Goal: Task Accomplishment & Management: Manage account settings

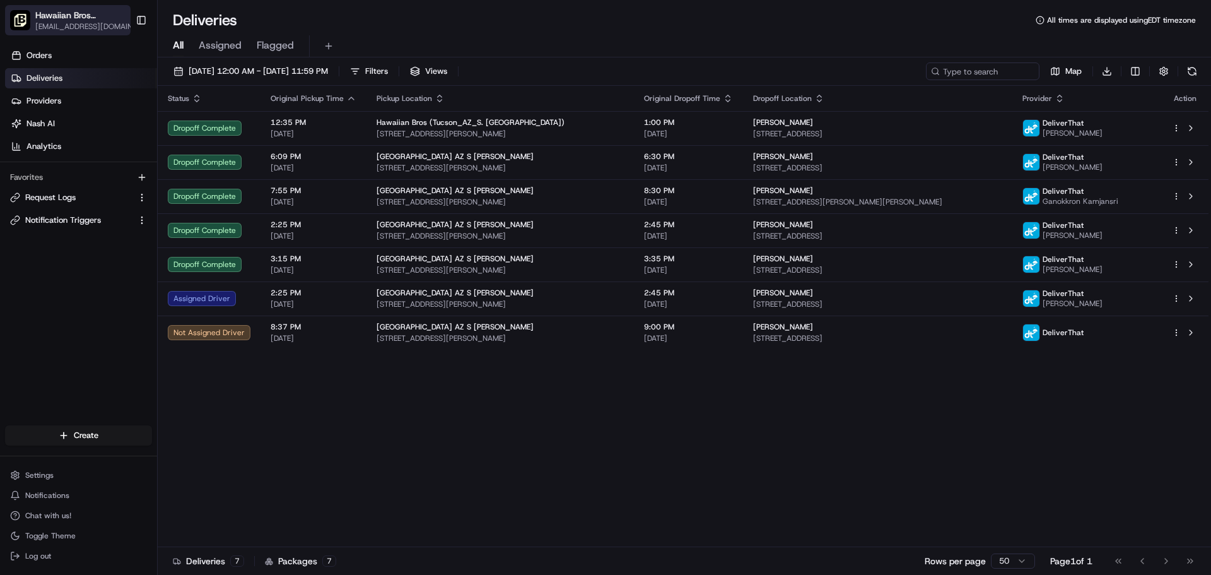
click at [113, 24] on span "[EMAIL_ADDRESS][DOMAIN_NAME]" at bounding box center [87, 26] width 104 height 10
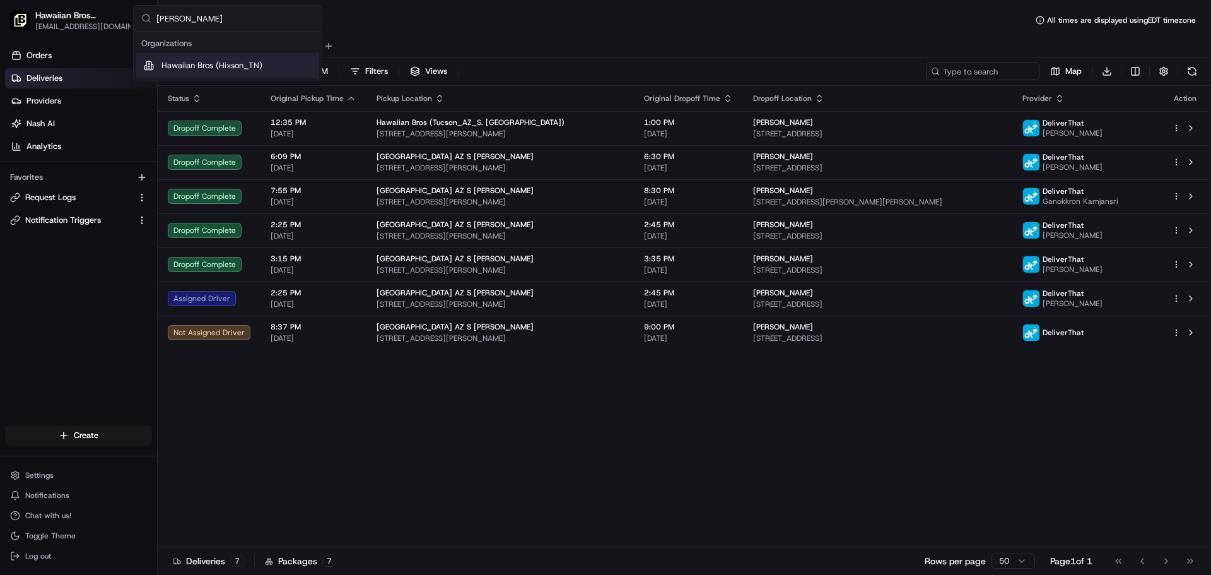
type input "hix"
click at [181, 65] on span "Hawaiian Bros (Hixson_TN)" at bounding box center [211, 65] width 101 height 11
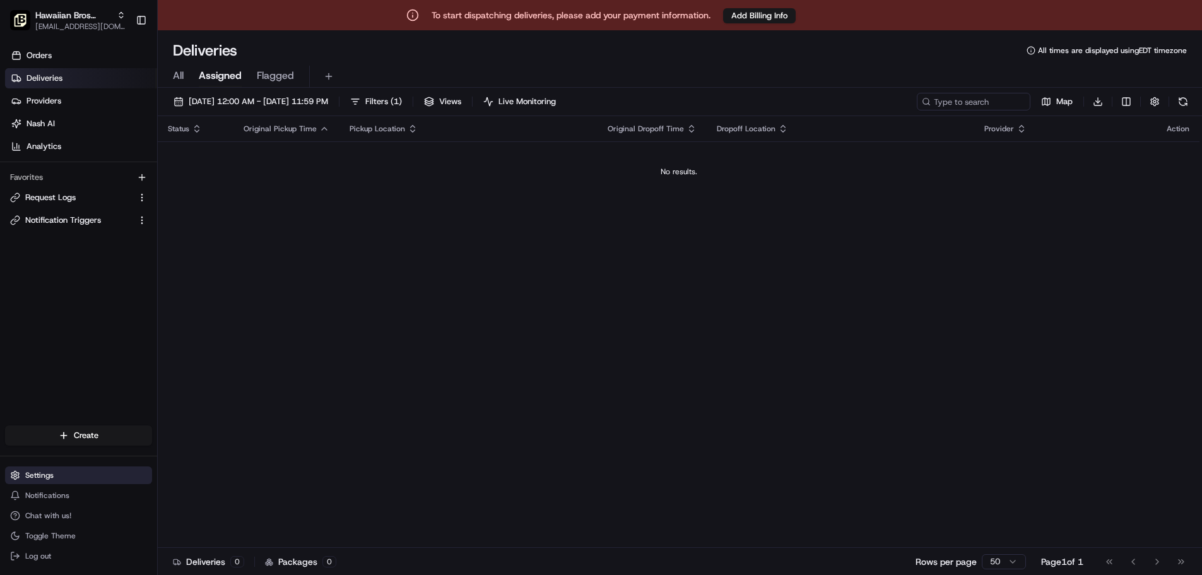
click at [37, 476] on span "Settings" at bounding box center [39, 475] width 28 height 10
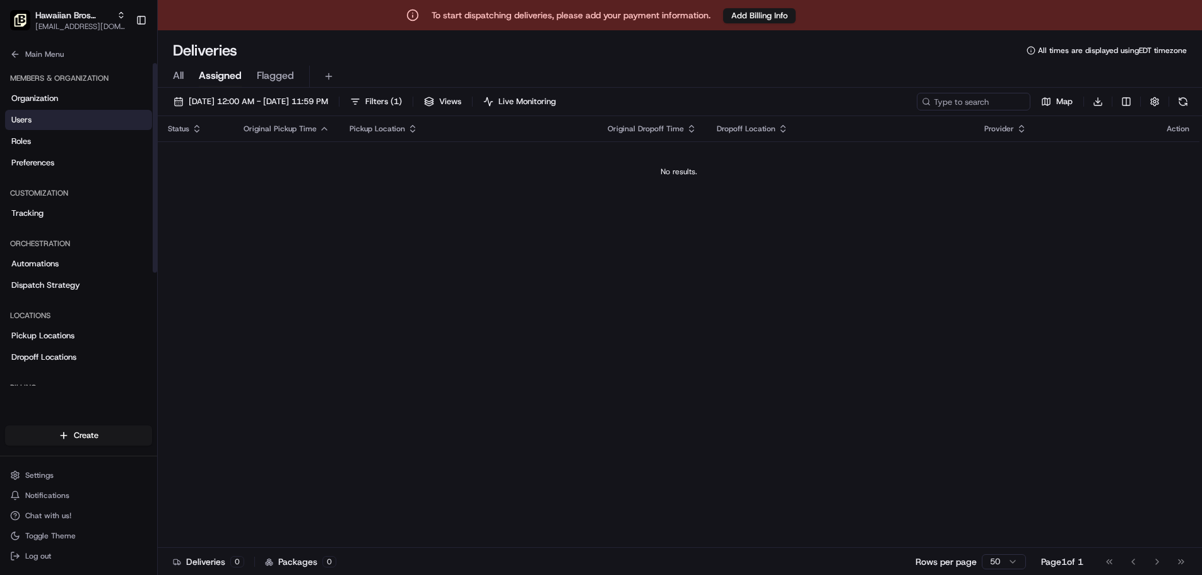
click at [53, 116] on link "Users" at bounding box center [78, 120] width 147 height 20
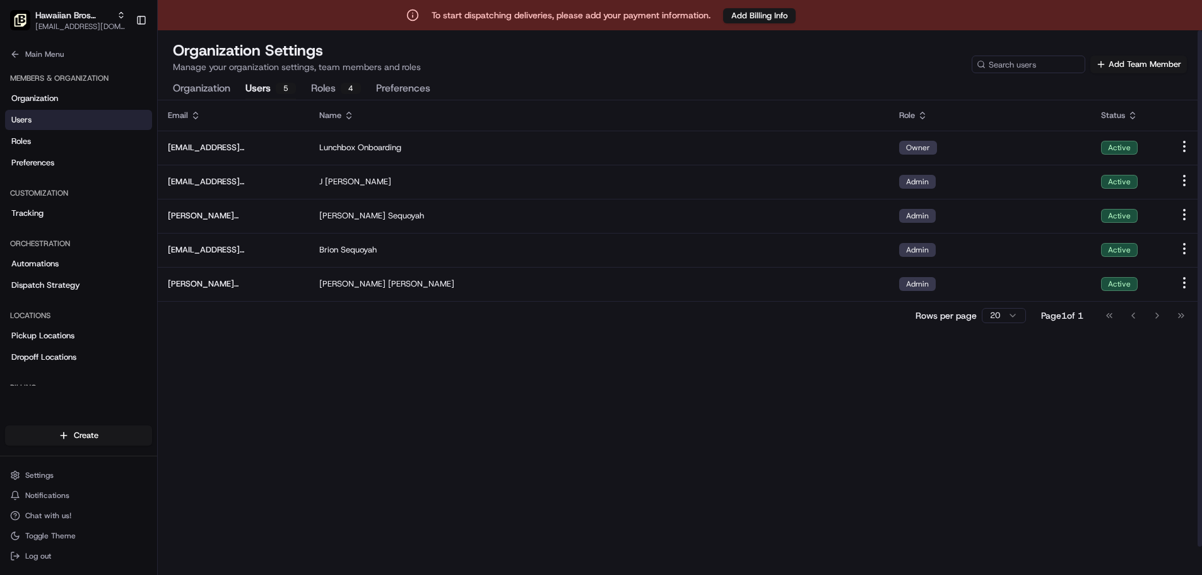
click at [988, 499] on div "Email Name Role Status onboard@lunchbox.io Lunchbox Onboarding Owner Active jri…" at bounding box center [680, 352] width 1044 height 505
click at [1131, 66] on button "Add Team Member" at bounding box center [1138, 65] width 96 height 18
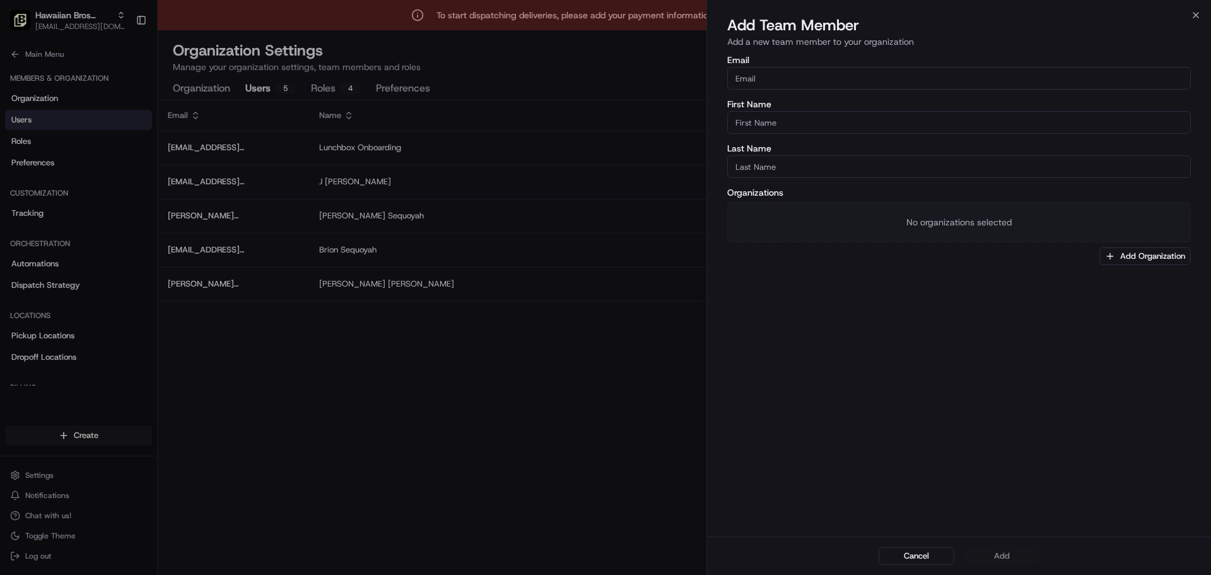
click at [868, 81] on input "Email" at bounding box center [959, 78] width 464 height 23
paste input "[EMAIL_ADDRESS][DOMAIN_NAME]"
type input "[EMAIL_ADDRESS][DOMAIN_NAME]"
click at [788, 115] on input "First Name" at bounding box center [959, 122] width 464 height 23
type input "Brion"
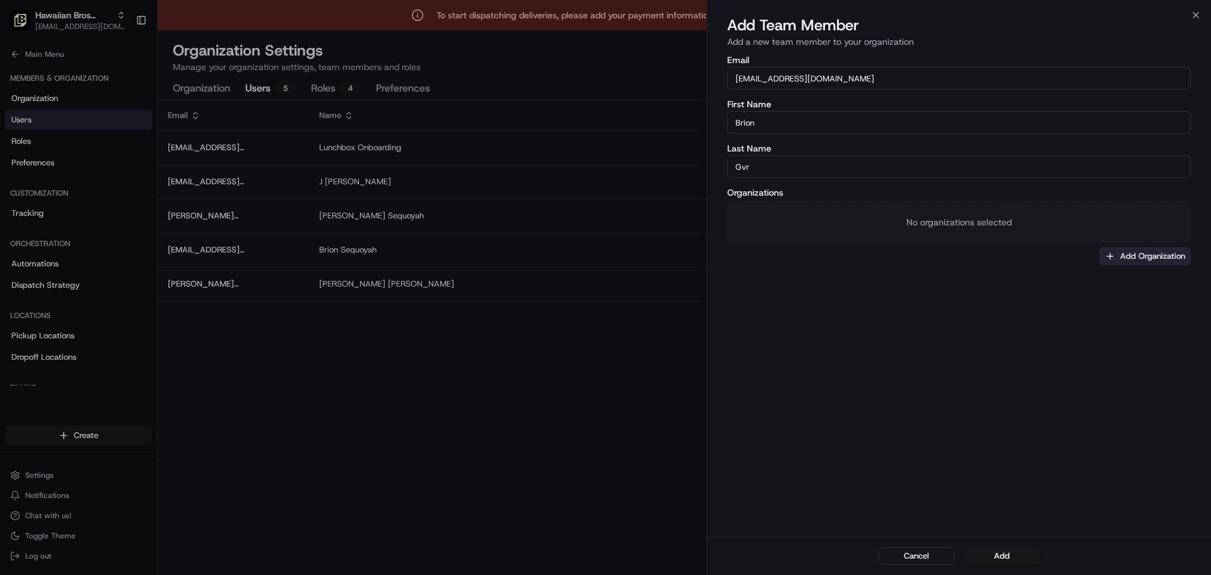
type input "Gvr"
click at [1160, 259] on button "Add Organization" at bounding box center [1144, 256] width 91 height 18
click at [1068, 320] on span "Hawaiian Bros (Hixson_TN)" at bounding box center [1127, 322] width 155 height 11
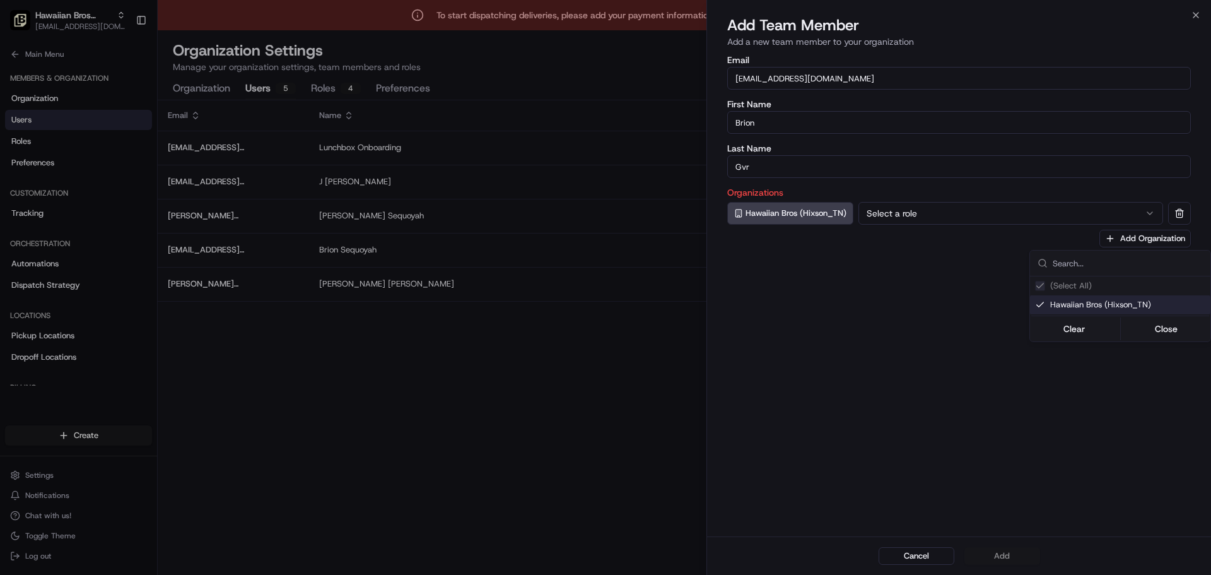
click at [895, 216] on div at bounding box center [605, 287] width 1211 height 575
click at [895, 216] on button "Select a role" at bounding box center [1010, 213] width 305 height 23
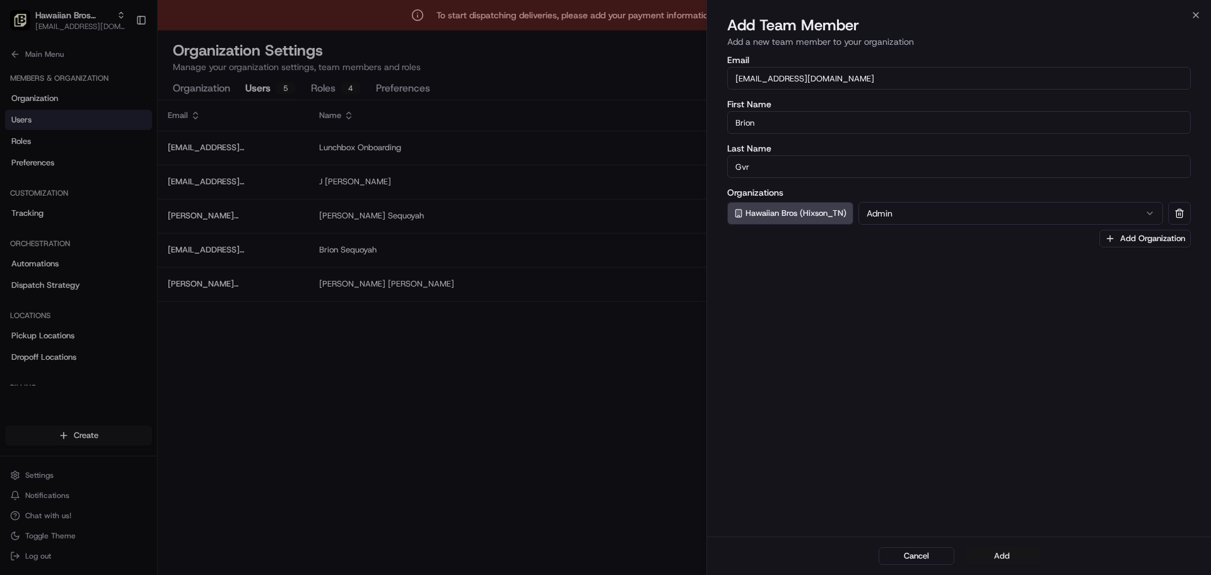
click at [1030, 553] on button "Add" at bounding box center [1002, 556] width 76 height 18
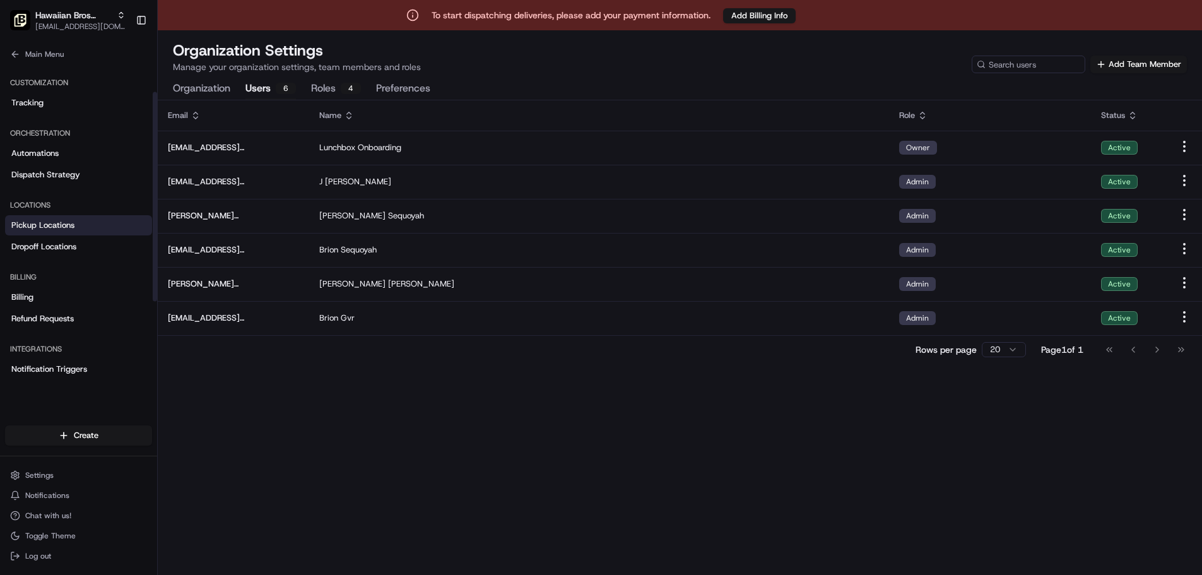
scroll to position [126, 0]
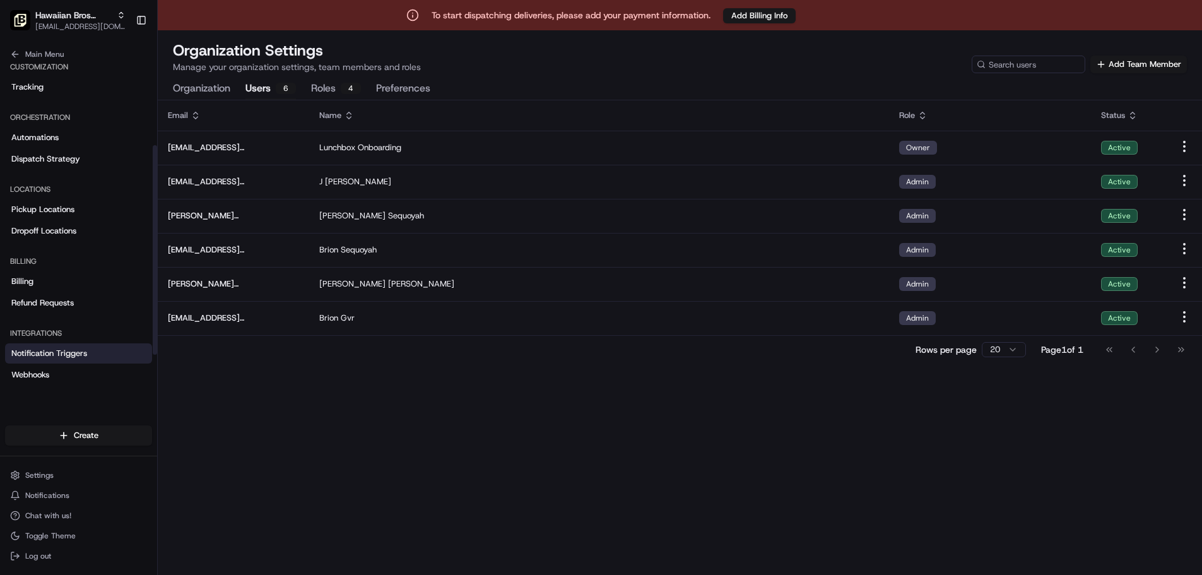
click at [62, 353] on span "Notification Triggers" at bounding box center [49, 353] width 76 height 11
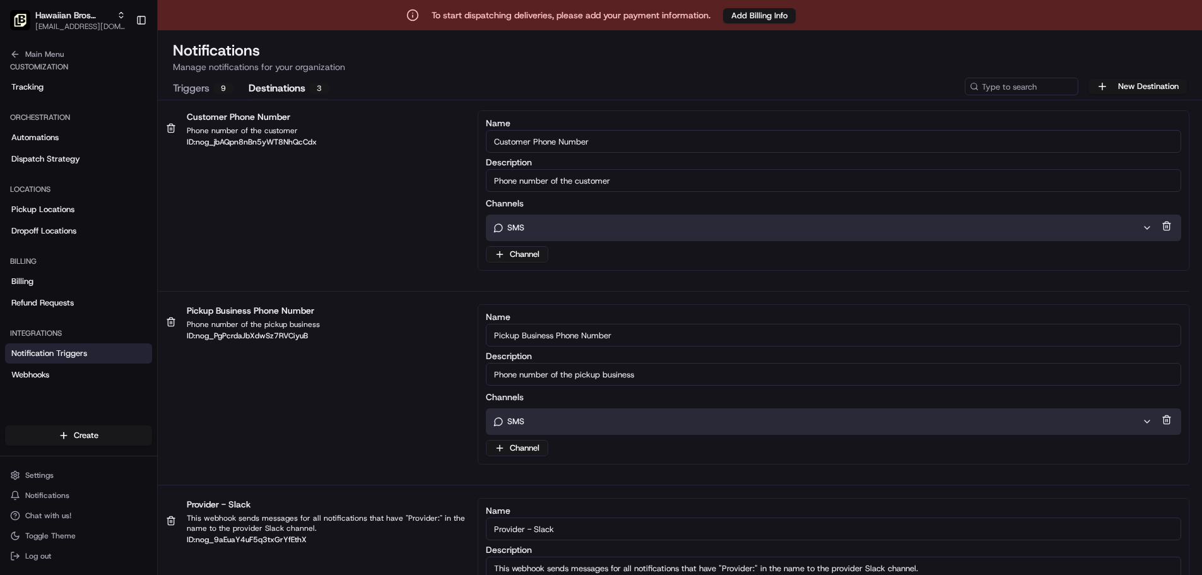
click at [293, 92] on button "Destinations 3" at bounding box center [289, 88] width 81 height 21
click at [205, 86] on button "Triggers 9" at bounding box center [203, 88] width 61 height 21
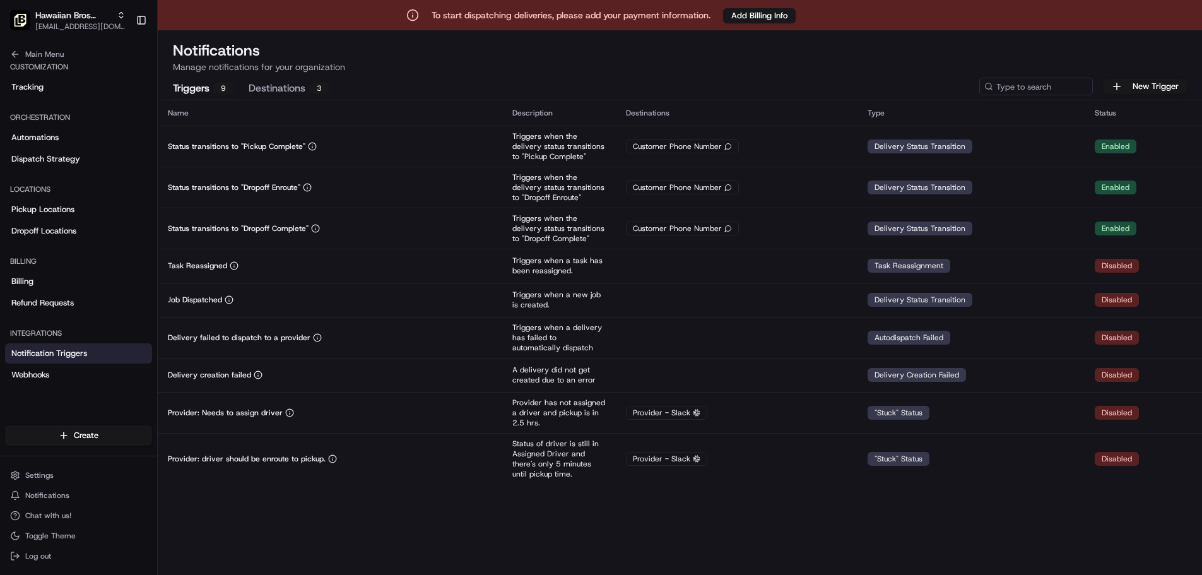
click at [316, 90] on div "3" at bounding box center [319, 88] width 20 height 11
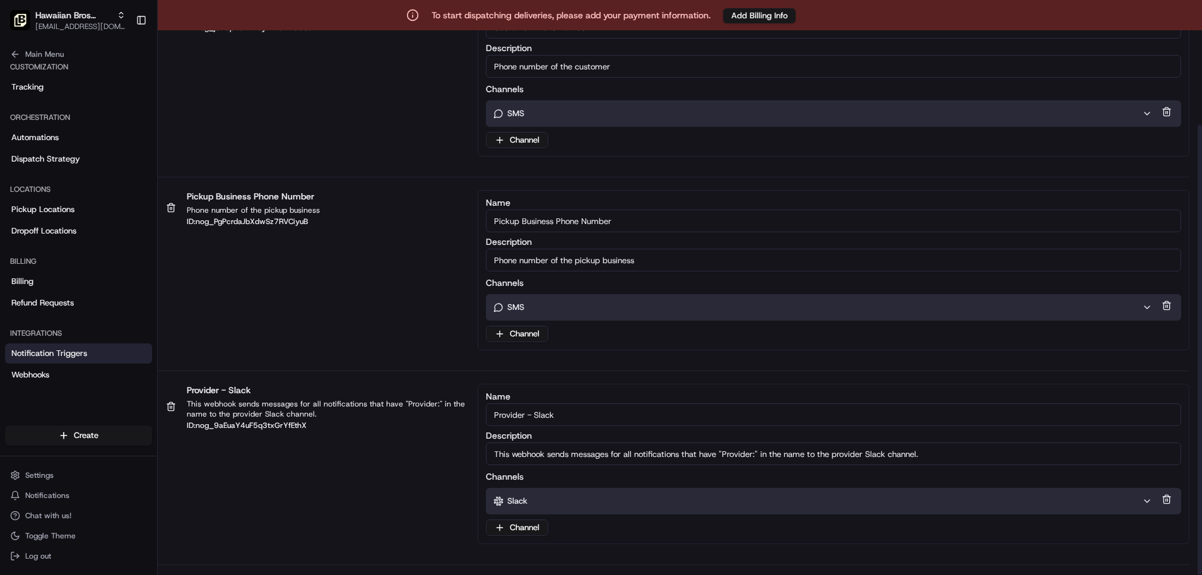
scroll to position [30, 0]
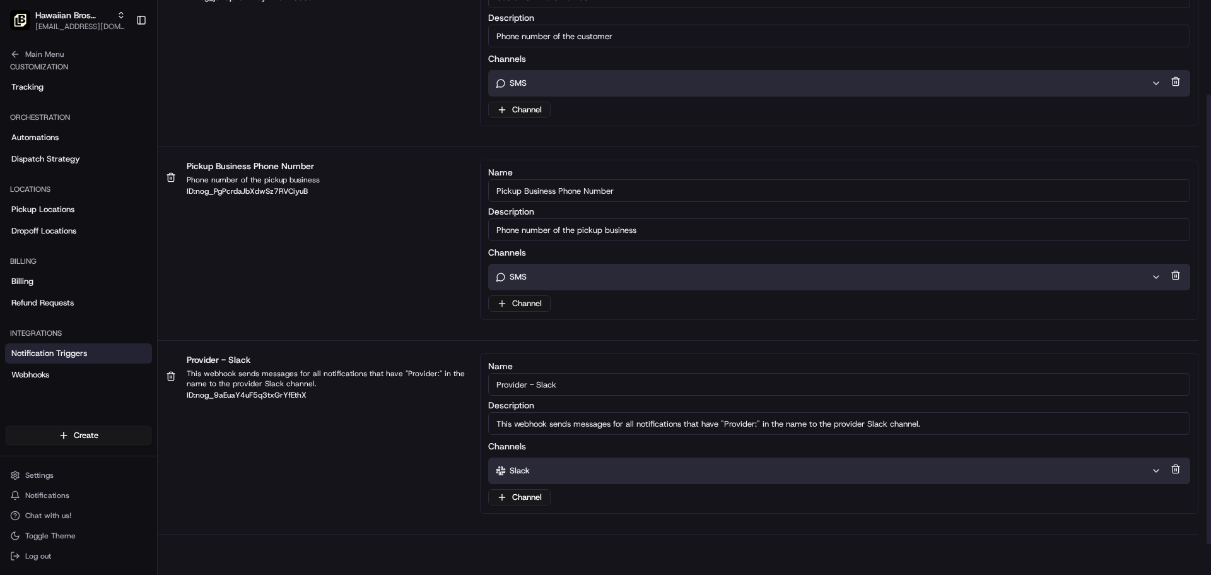
click at [521, 300] on html "To start dispatching deliveries, please add your payment information. Add Billi…" at bounding box center [605, 257] width 1211 height 575
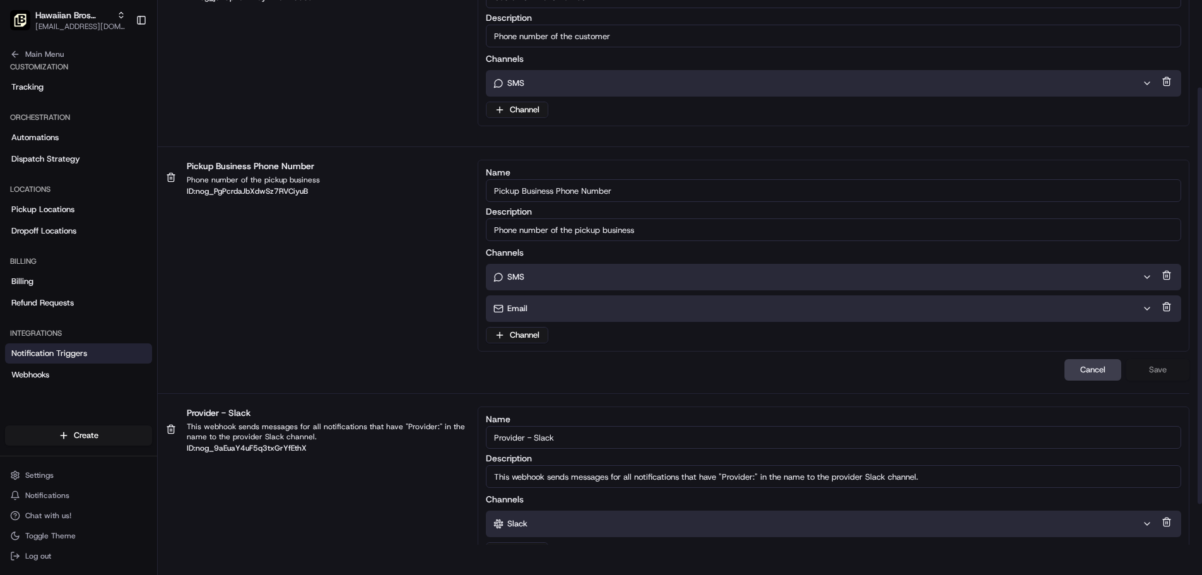
click at [554, 313] on div "Email" at bounding box center [817, 308] width 649 height 11
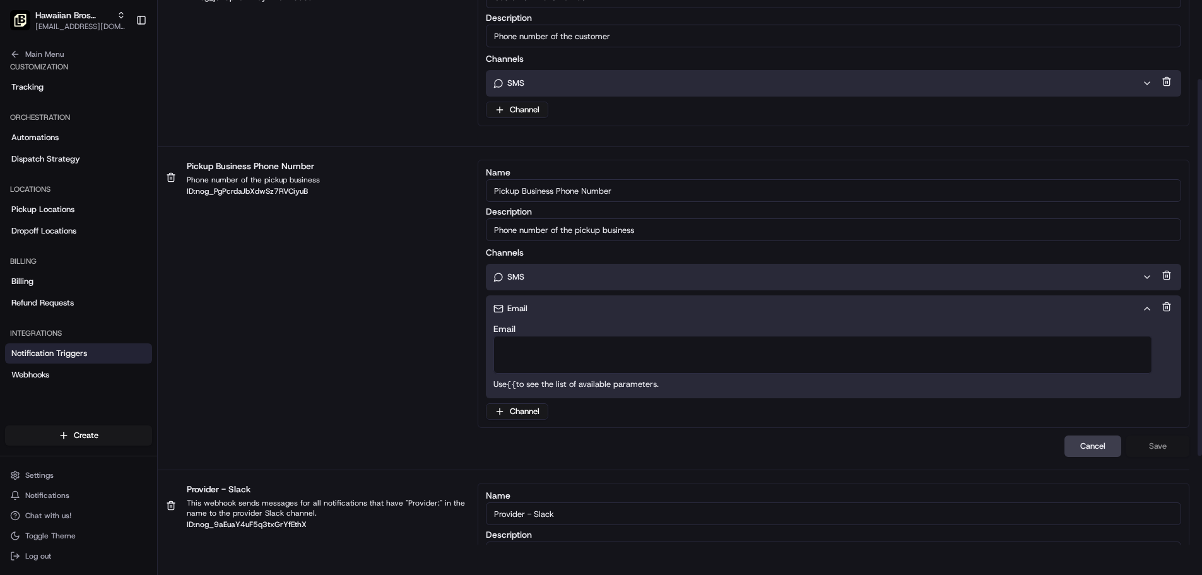
click at [552, 341] on textarea "Email" at bounding box center [822, 355] width 659 height 38
paste textarea "[EMAIL_ADDRESS][DOMAIN_NAME]"
type textarea "[EMAIL_ADDRESS][DOMAIN_NAME]"
click at [1150, 447] on button "Save" at bounding box center [1157, 445] width 63 height 21
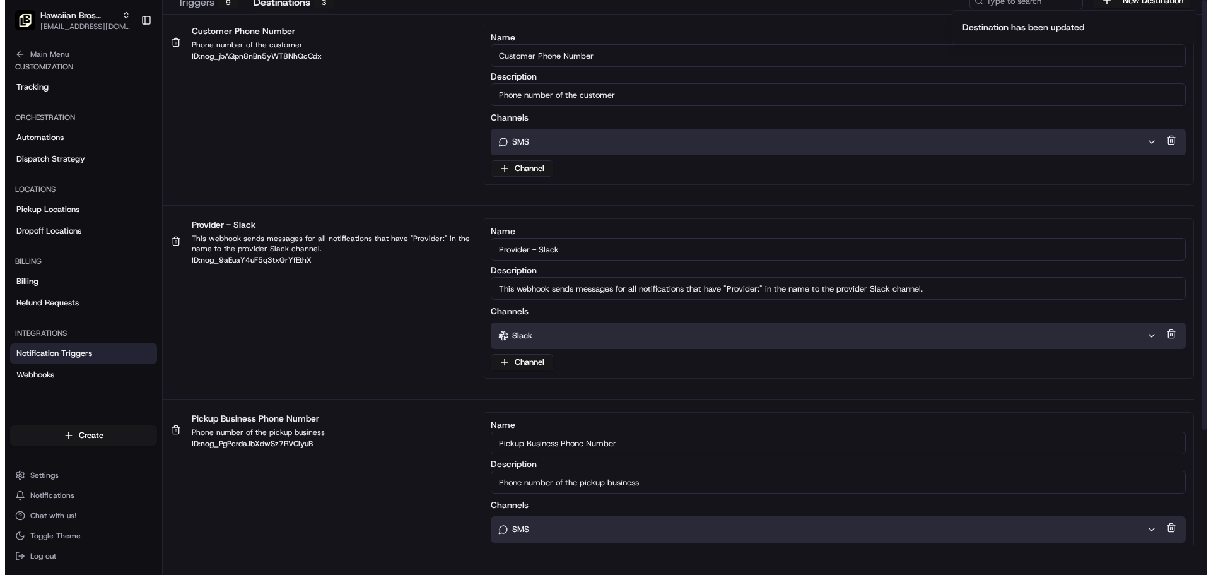
scroll to position [0, 0]
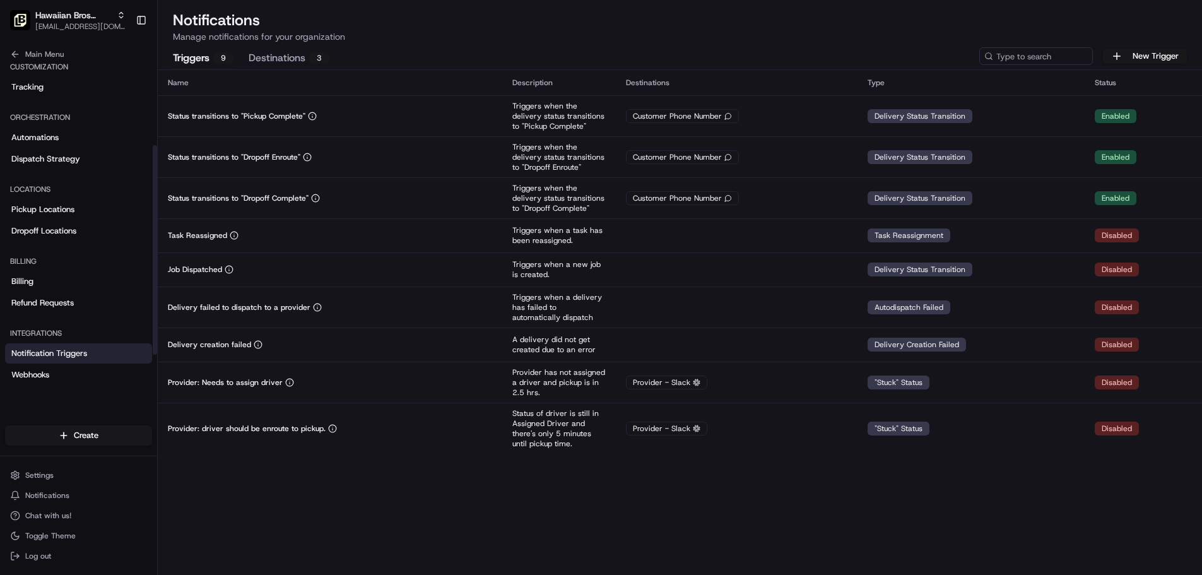
click at [222, 57] on div "9" at bounding box center [223, 57] width 20 height 11
click at [1138, 54] on button "New Trigger" at bounding box center [1144, 56] width 84 height 15
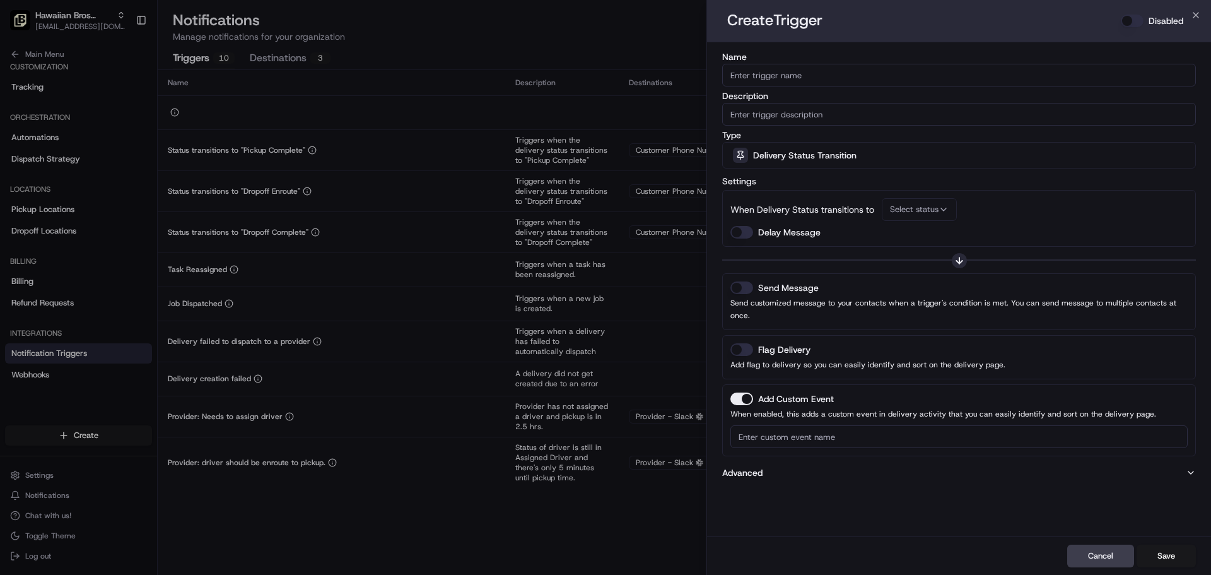
click at [805, 75] on input "Name" at bounding box center [959, 75] width 474 height 23
paste input "Not Assigned Driver"
type input "Not Assigned Driver"
click at [805, 110] on input "Description" at bounding box center [959, 114] width 474 height 23
paste input "Not Assigned Driver"
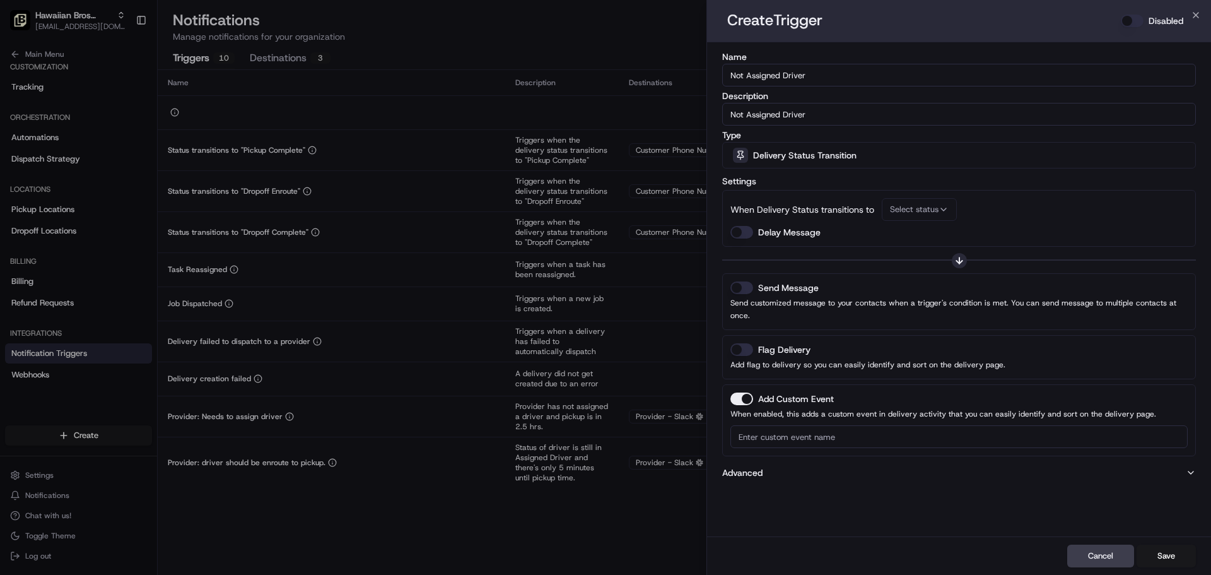
type input "Not Assigned Driver"
click at [795, 148] on div "Delivery Status Transition" at bounding box center [958, 155] width 467 height 25
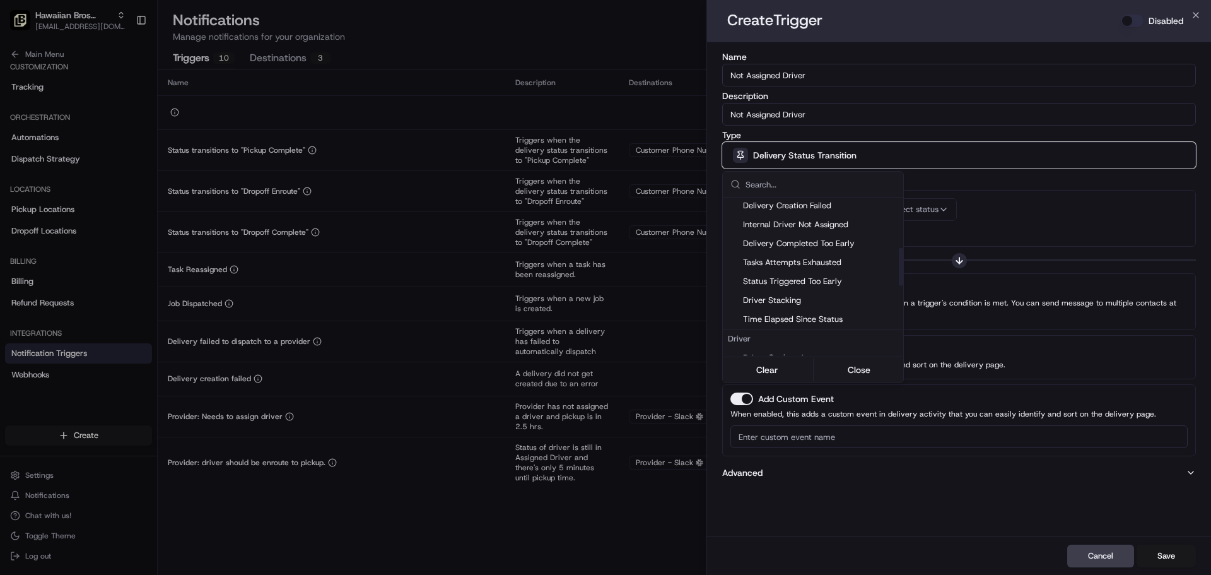
scroll to position [315, 0]
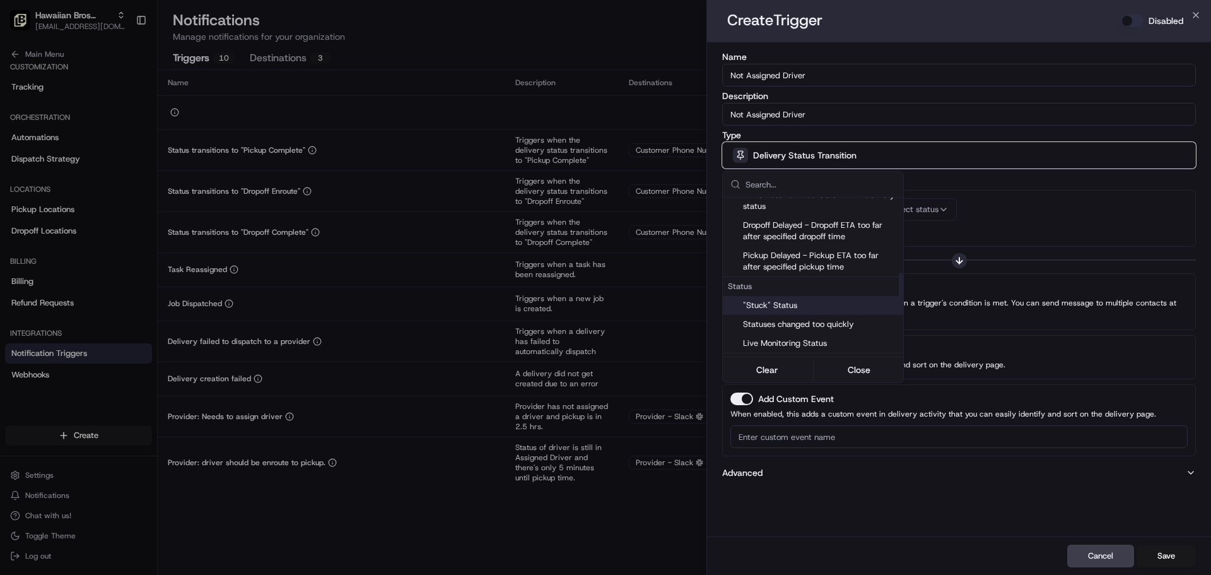
click at [780, 299] on div ""Stuck" Status" at bounding box center [813, 305] width 180 height 19
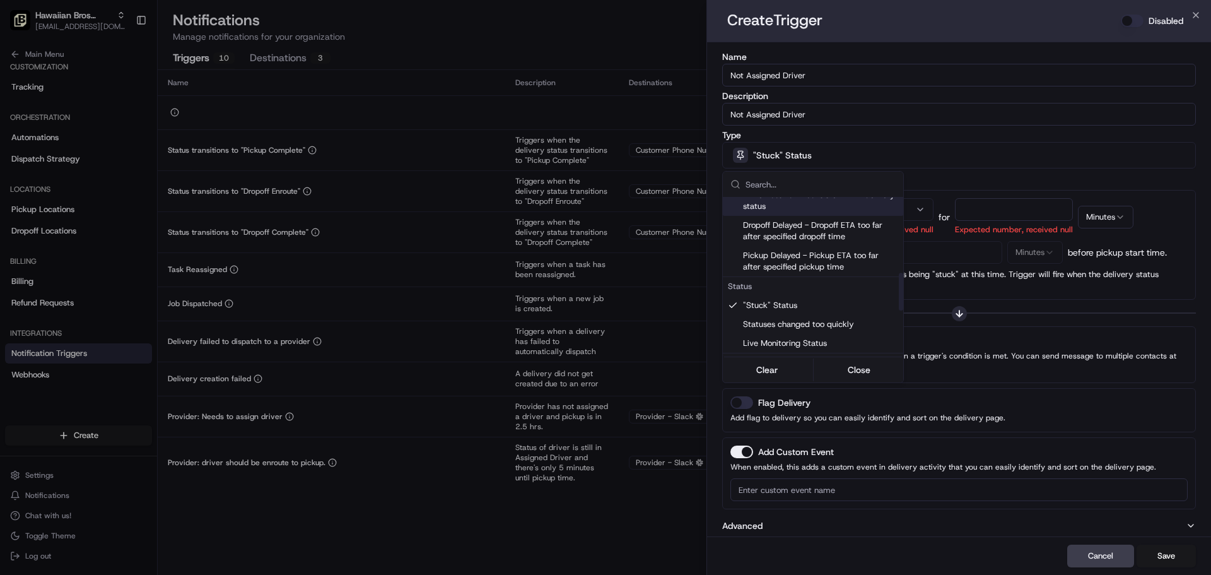
click at [916, 206] on icon "button" at bounding box center [920, 209] width 10 height 10
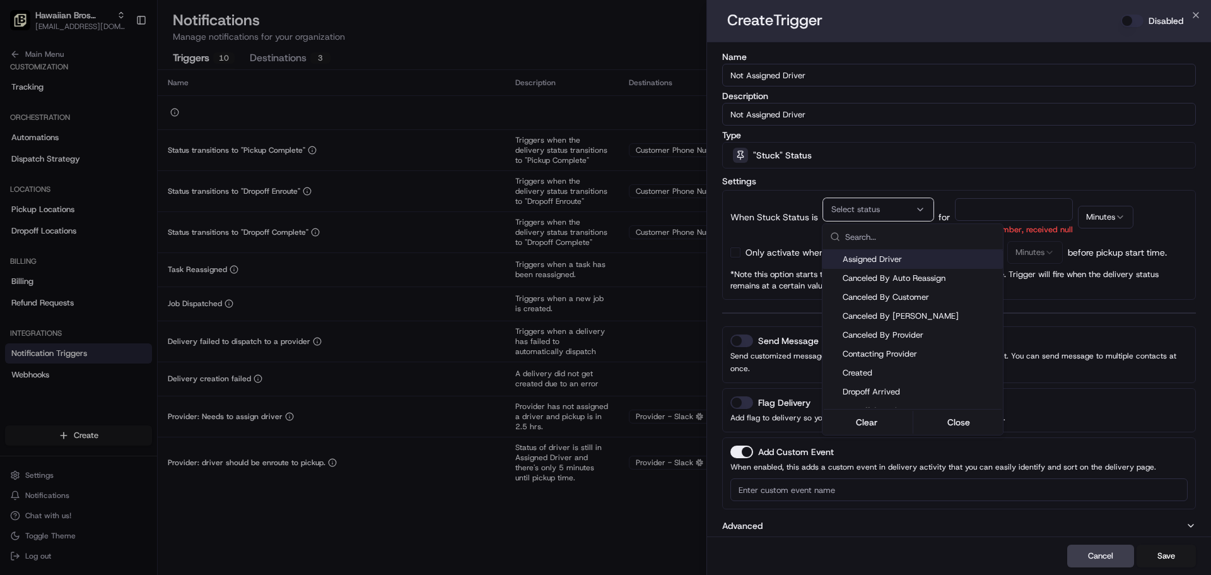
click at [918, 210] on icon "button" at bounding box center [920, 209] width 5 height 3
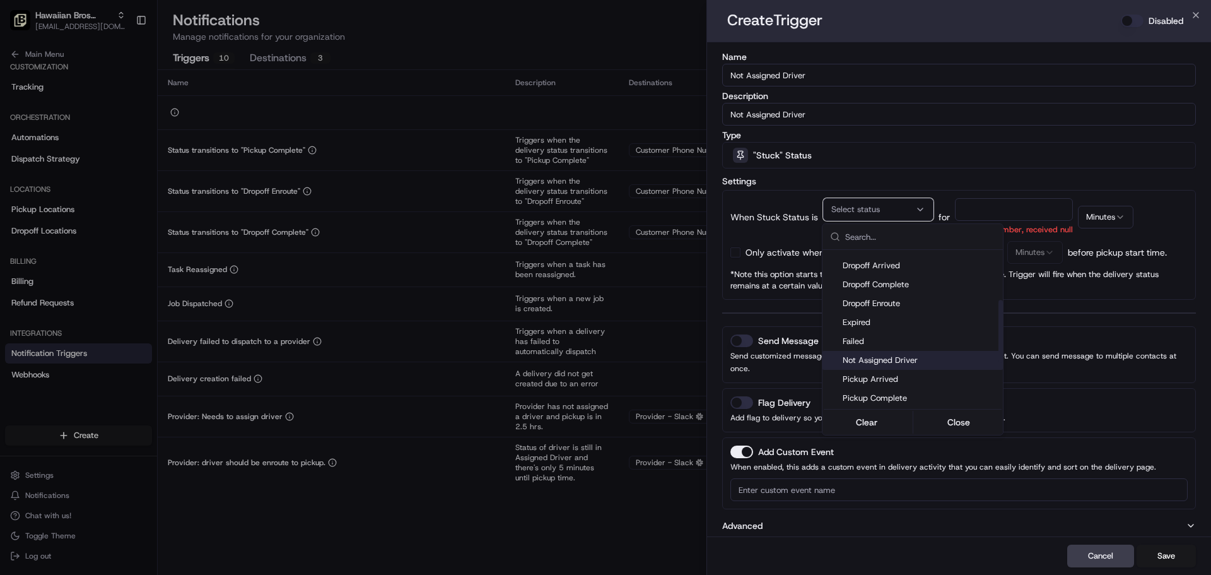
click at [872, 361] on span "Not Assigned Driver" at bounding box center [920, 359] width 155 height 11
click at [1027, 197] on div at bounding box center [605, 287] width 1211 height 575
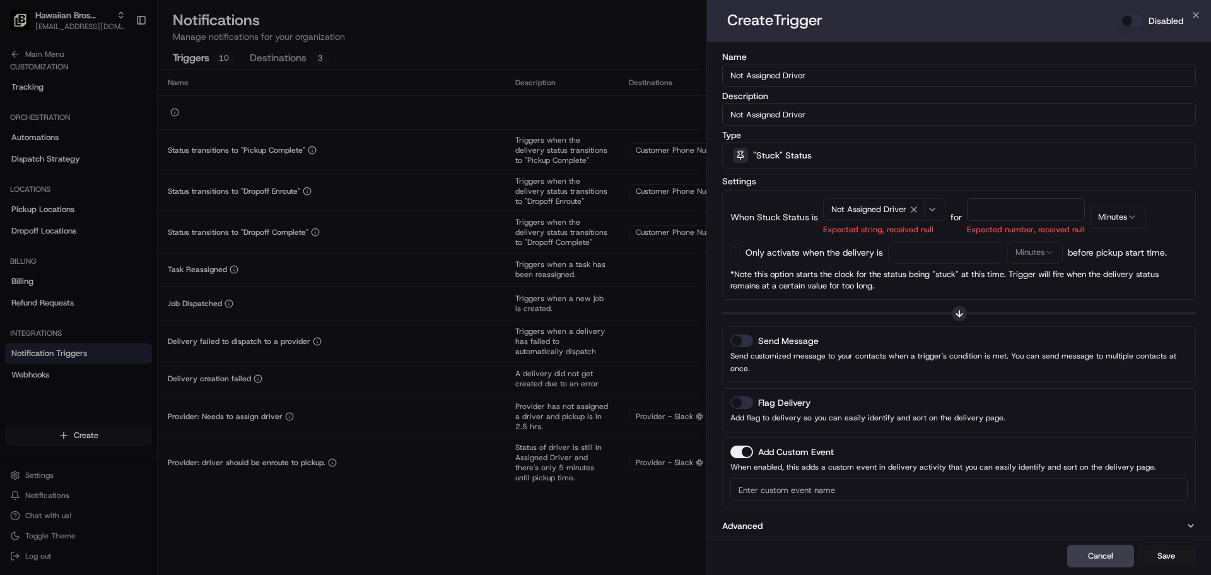
click at [1021, 207] on input "number" at bounding box center [1026, 209] width 118 height 23
type input "30"
click at [732, 257] on button "button" at bounding box center [735, 252] width 10 height 10
click at [933, 264] on div "When Stuck Status is Not Assigned Driver Expected string, received null for 30 …" at bounding box center [958, 244] width 457 height 93
click at [1039, 243] on button "Minutes" at bounding box center [1035, 252] width 56 height 23
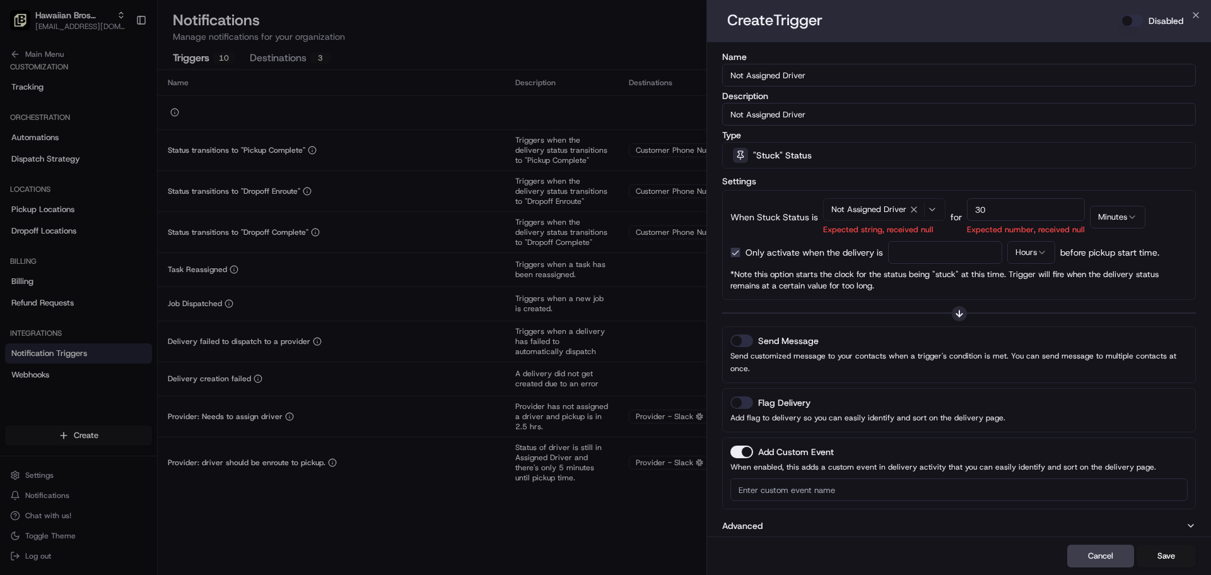
click at [964, 267] on div "When Stuck Status is Not Assigned Driver Expected string, received null for 30 …" at bounding box center [958, 244] width 457 height 93
click at [960, 250] on input "number" at bounding box center [945, 252] width 114 height 23
type input "2"
click at [741, 344] on button "Send Message" at bounding box center [741, 340] width 23 height 13
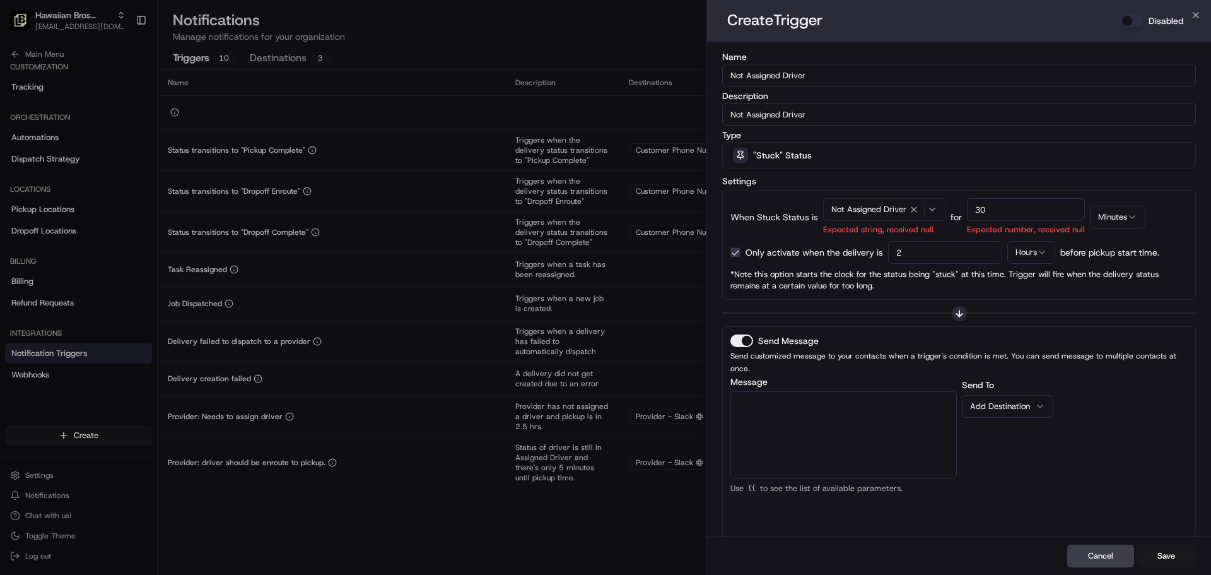
click at [828, 409] on textarea "Message" at bounding box center [843, 434] width 226 height 87
paste textarea "The {{job_details_url}} has no driver assigned, please review and take action."
type textarea "The {{job_details_url}} has no driver assigned, please review and take action."
click at [990, 401] on div "Add Destination" at bounding box center [1002, 406] width 65 height 11
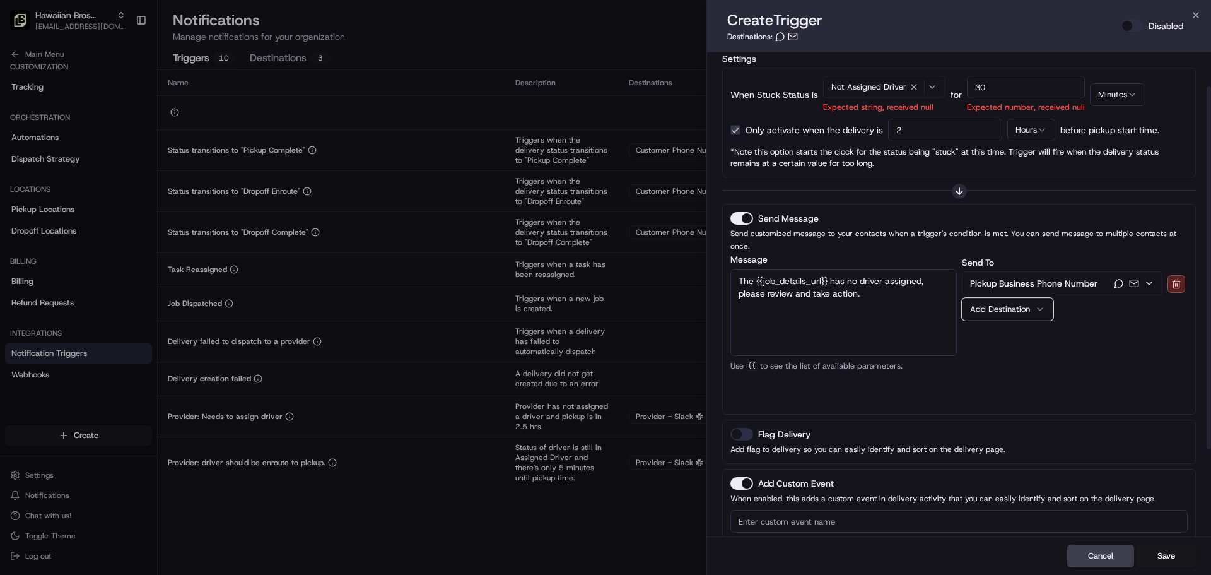
scroll to position [162, 0]
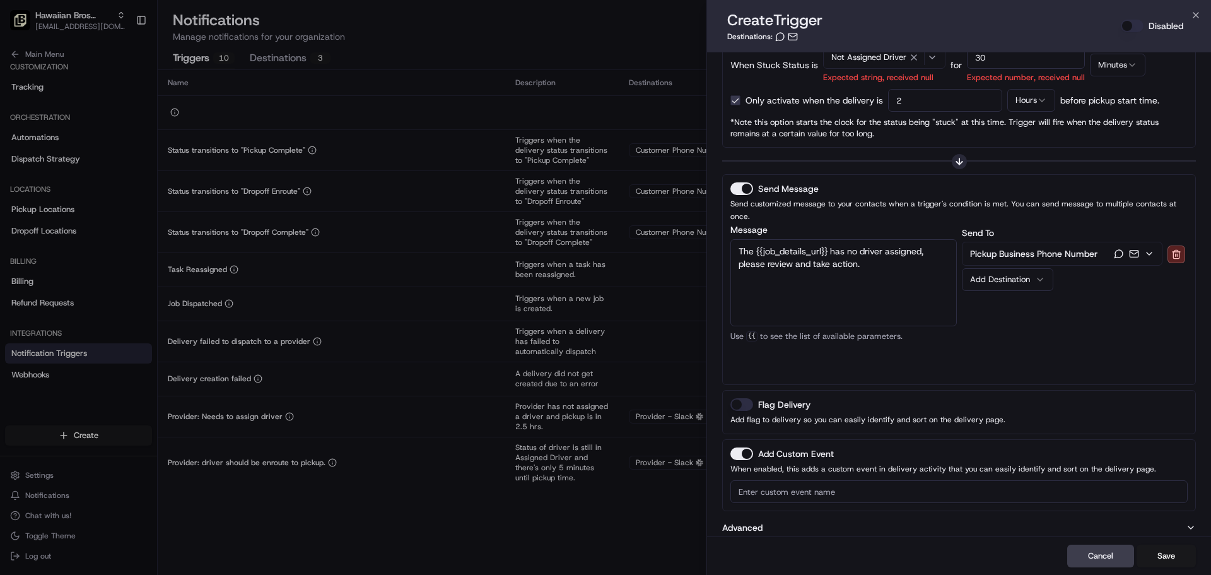
click at [747, 398] on button "Flag Delivery" at bounding box center [741, 404] width 23 height 13
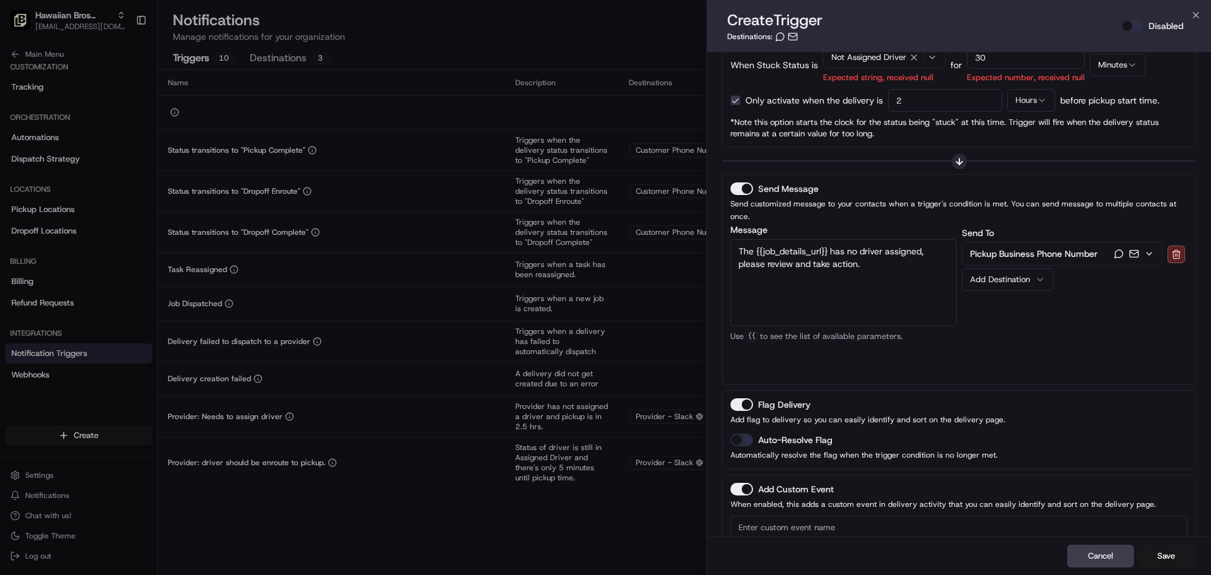
click at [744, 433] on button "Auto-Resolve Flag" at bounding box center [741, 439] width 23 height 13
click at [1163, 558] on button "Save" at bounding box center [1166, 555] width 59 height 23
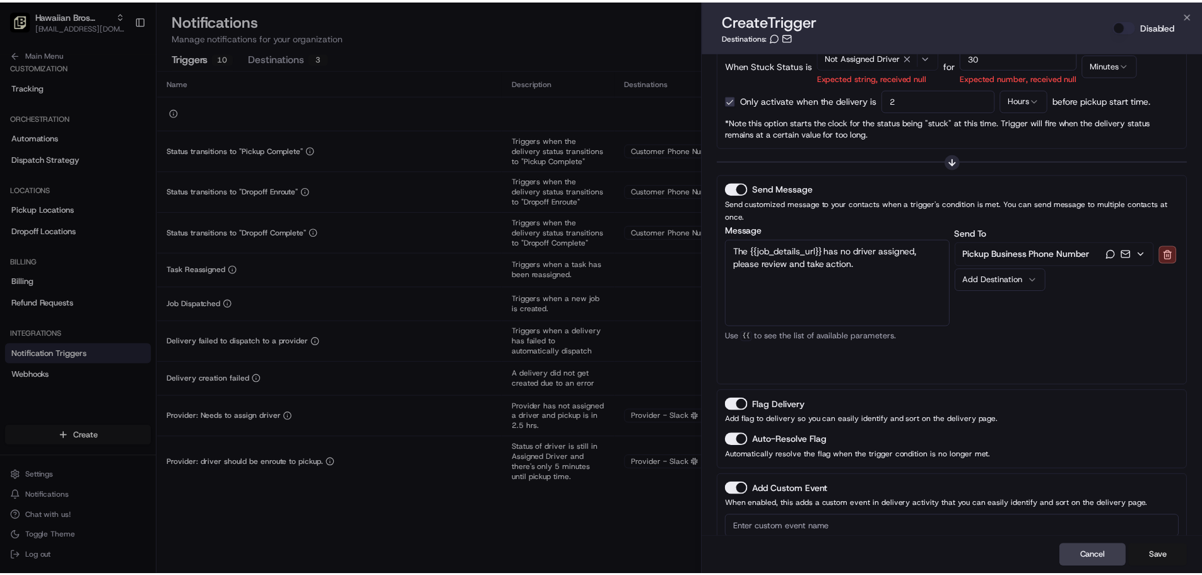
scroll to position [155, 0]
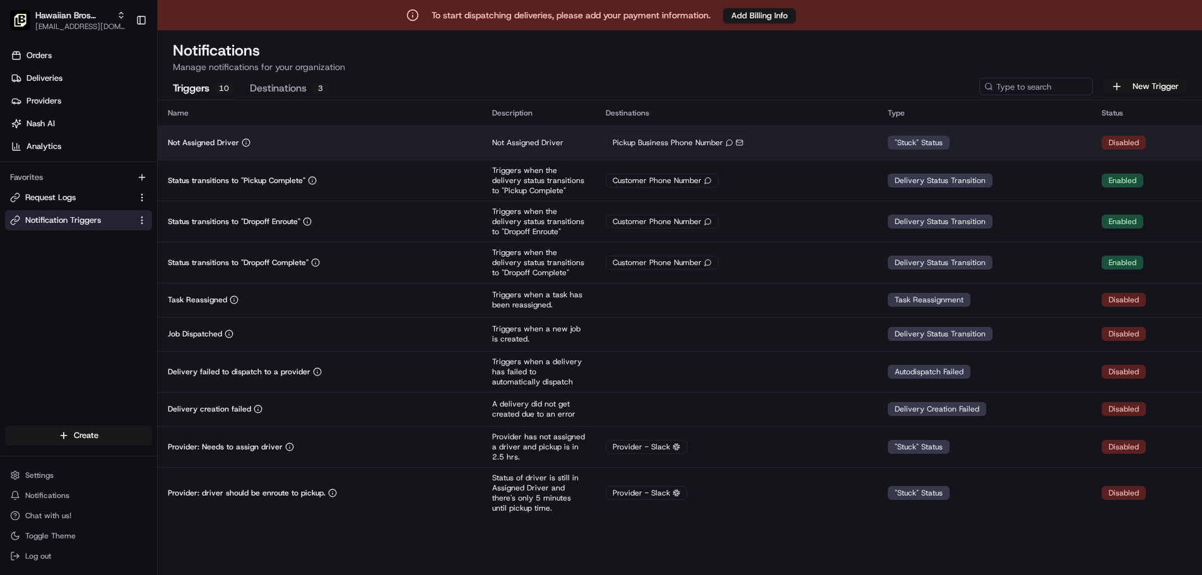
click at [1060, 143] on td ""Stuck" Status" at bounding box center [984, 143] width 214 height 34
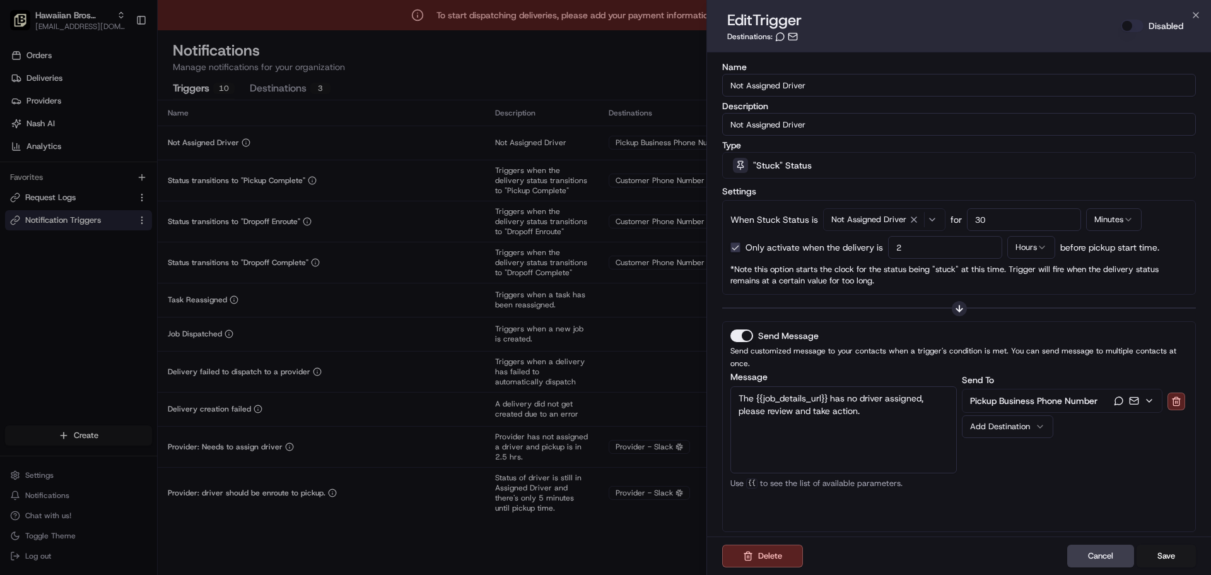
click at [1126, 20] on button "Disabled" at bounding box center [1132, 26] width 23 height 13
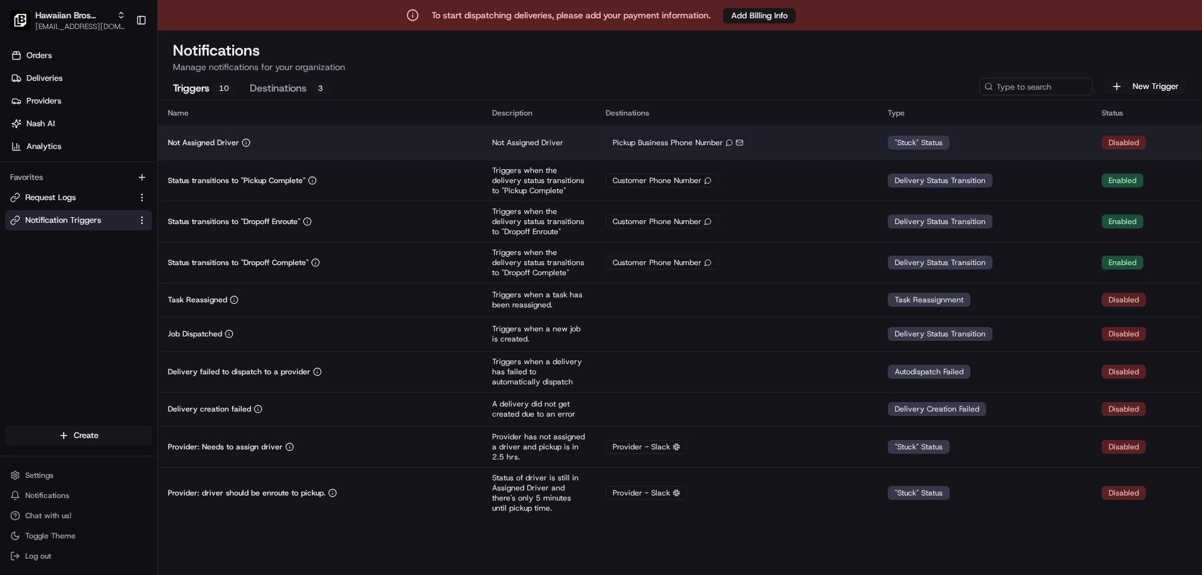
click at [1116, 140] on div "Disabled" at bounding box center [1123, 143] width 44 height 14
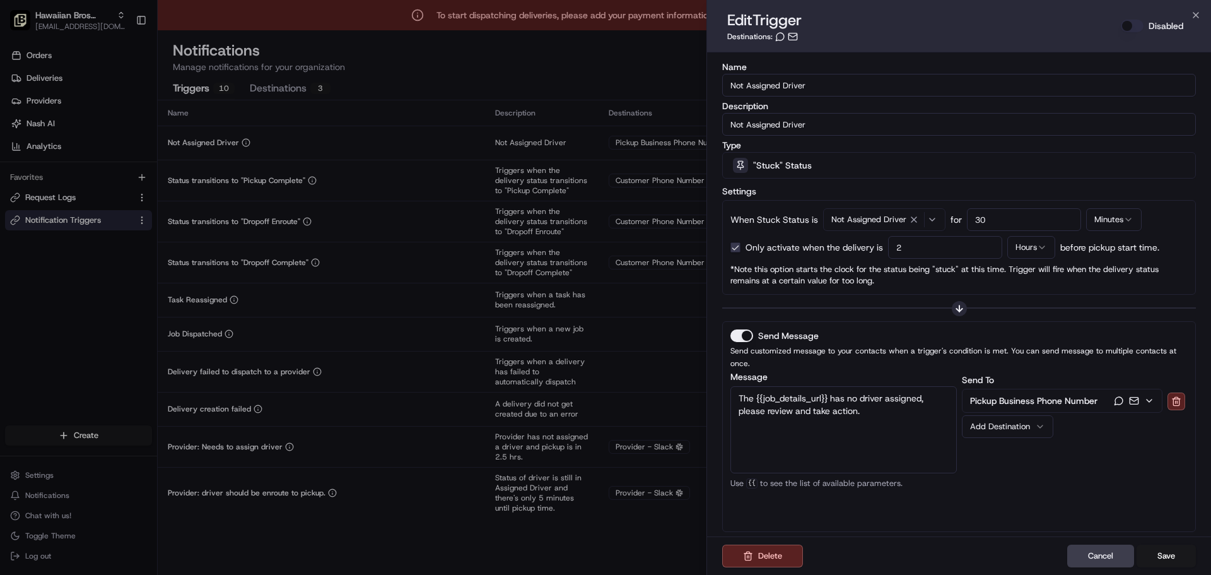
click at [1137, 27] on button "Disabled" at bounding box center [1132, 26] width 23 height 13
click at [1177, 553] on button "Save" at bounding box center [1166, 555] width 59 height 23
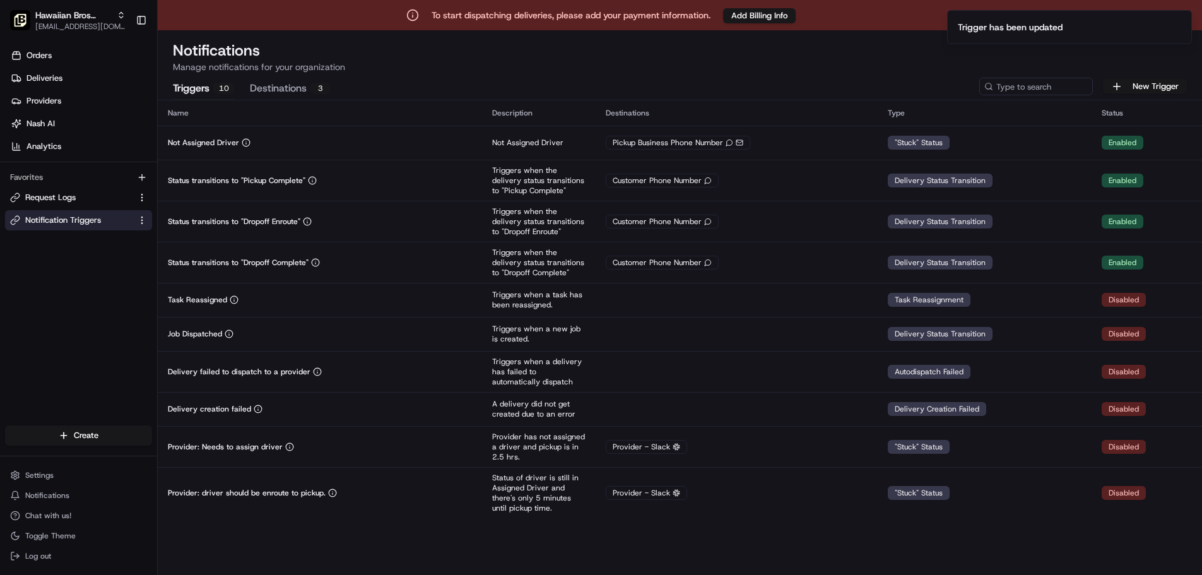
click at [298, 98] on button "Destinations 3" at bounding box center [290, 88] width 81 height 21
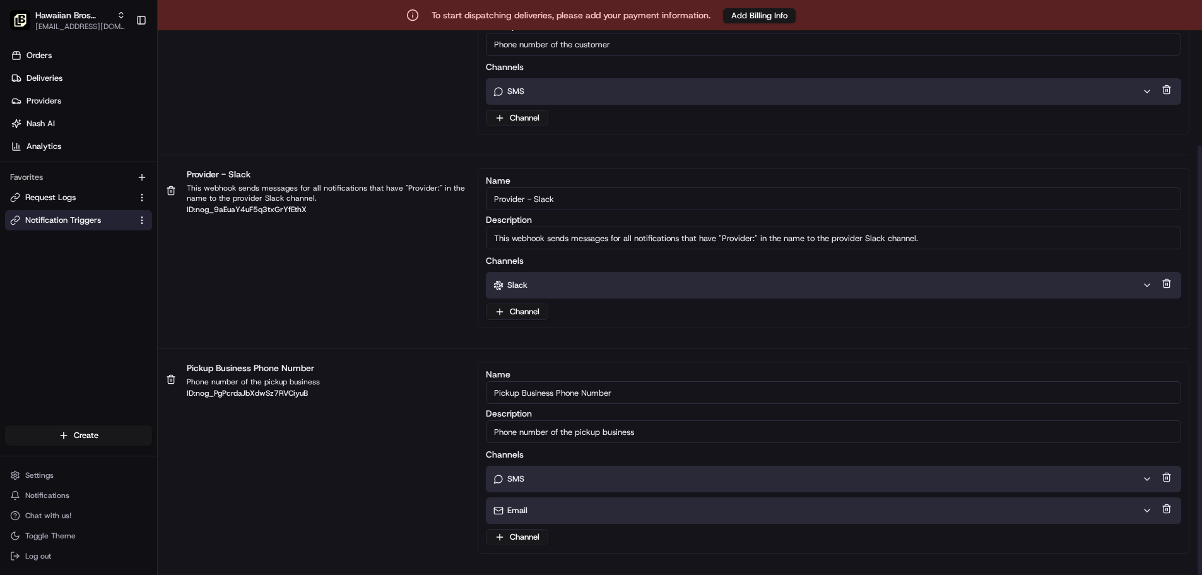
scroll to position [146, 0]
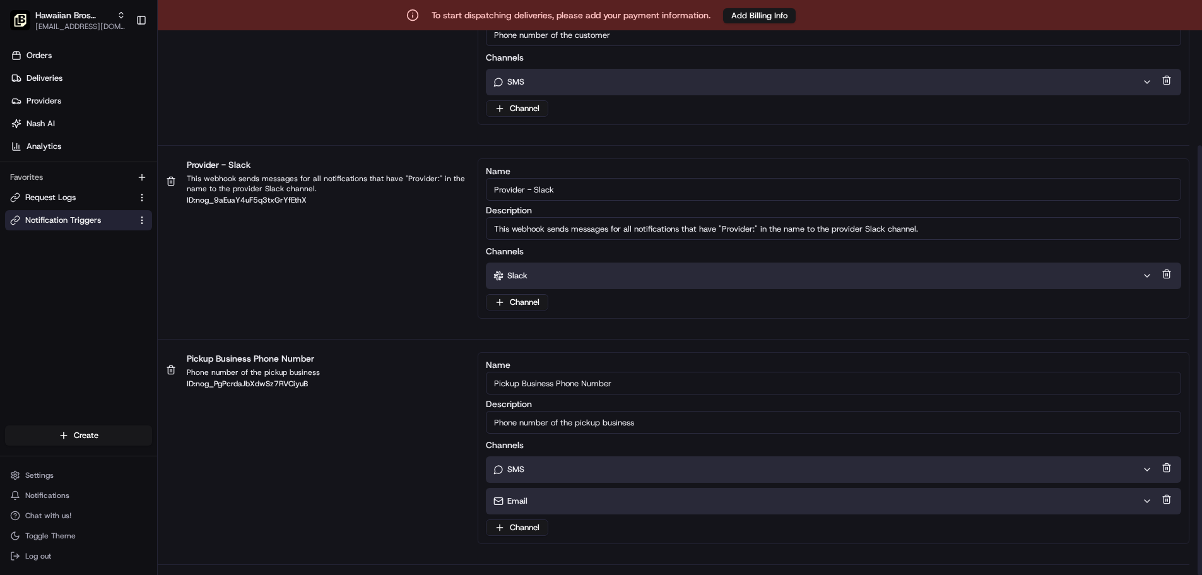
click at [546, 504] on div "Email" at bounding box center [817, 500] width 649 height 11
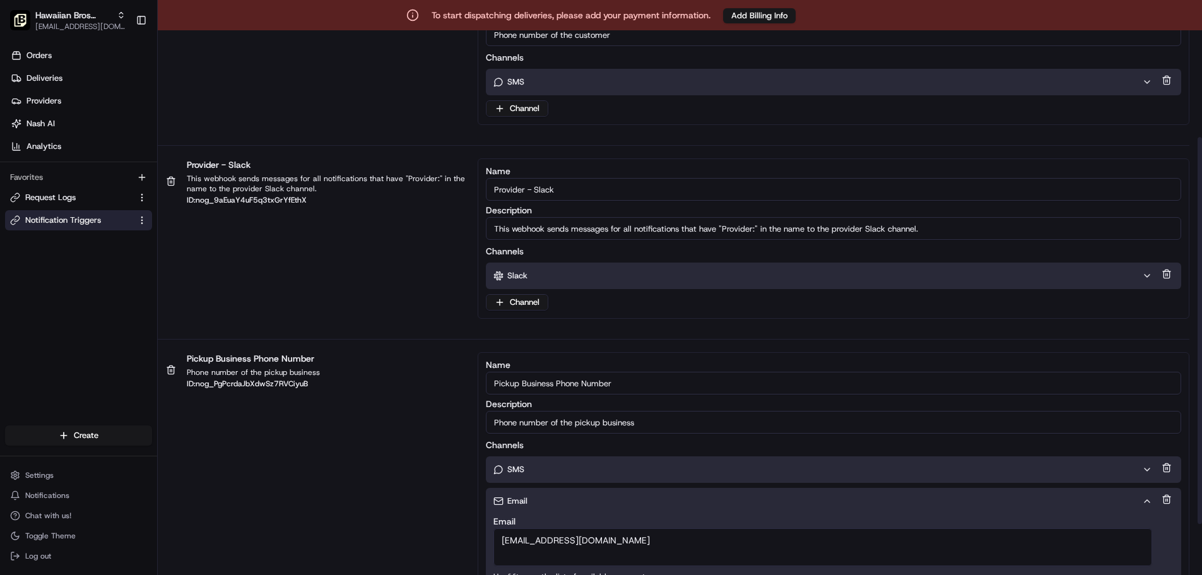
scroll to position [221, 0]
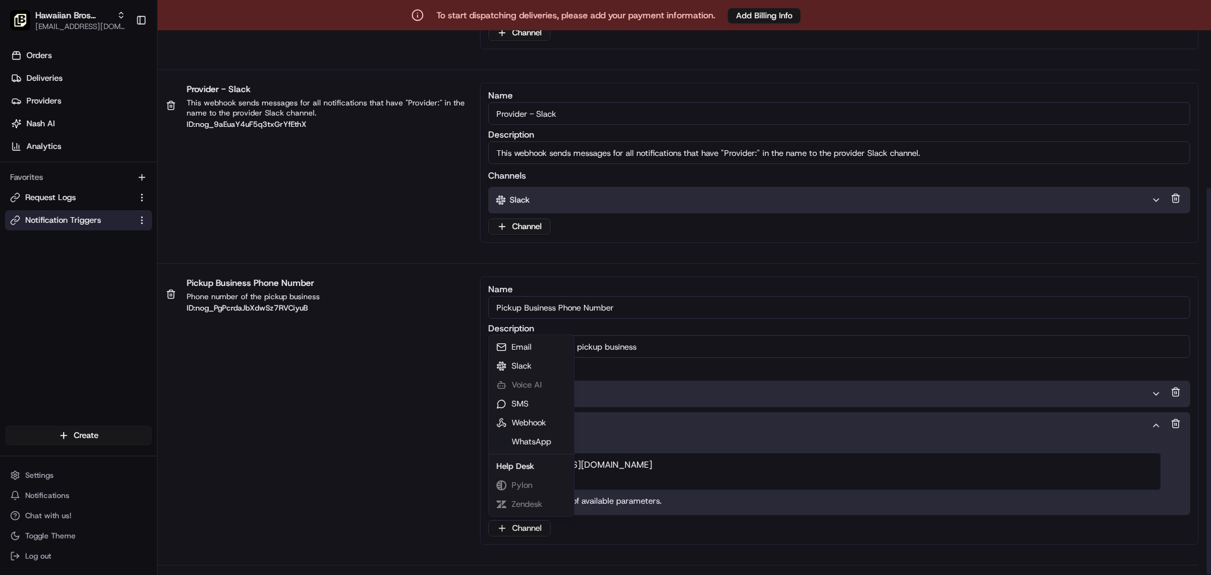
click at [531, 525] on html "To start dispatching deliveries, please add your payment information. Add Billi…" at bounding box center [605, 287] width 1211 height 575
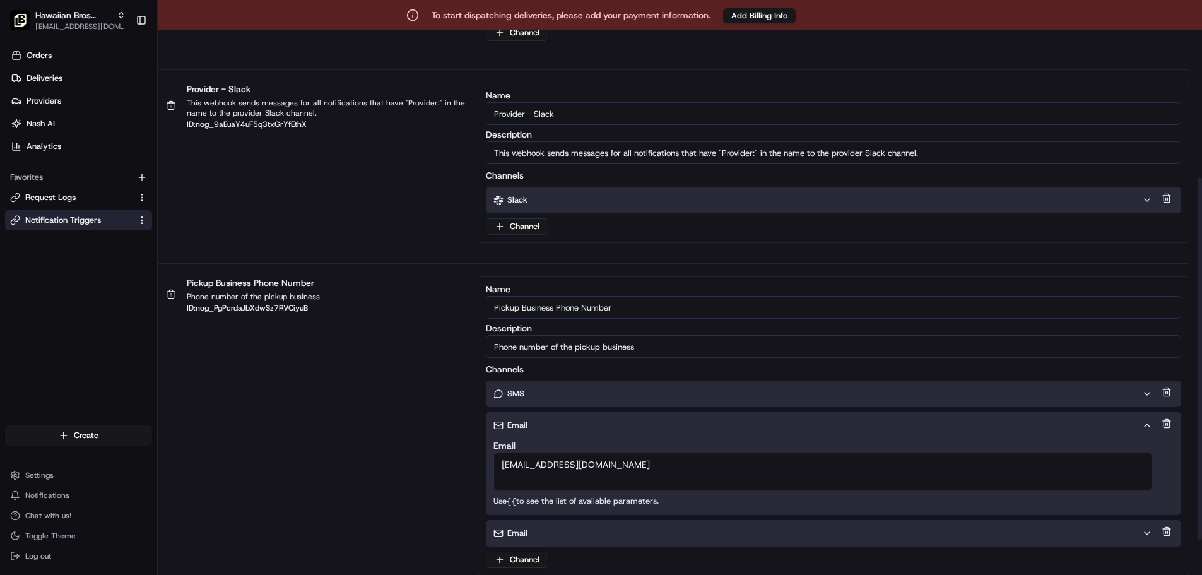
click at [558, 533] on div "Email" at bounding box center [817, 532] width 649 height 11
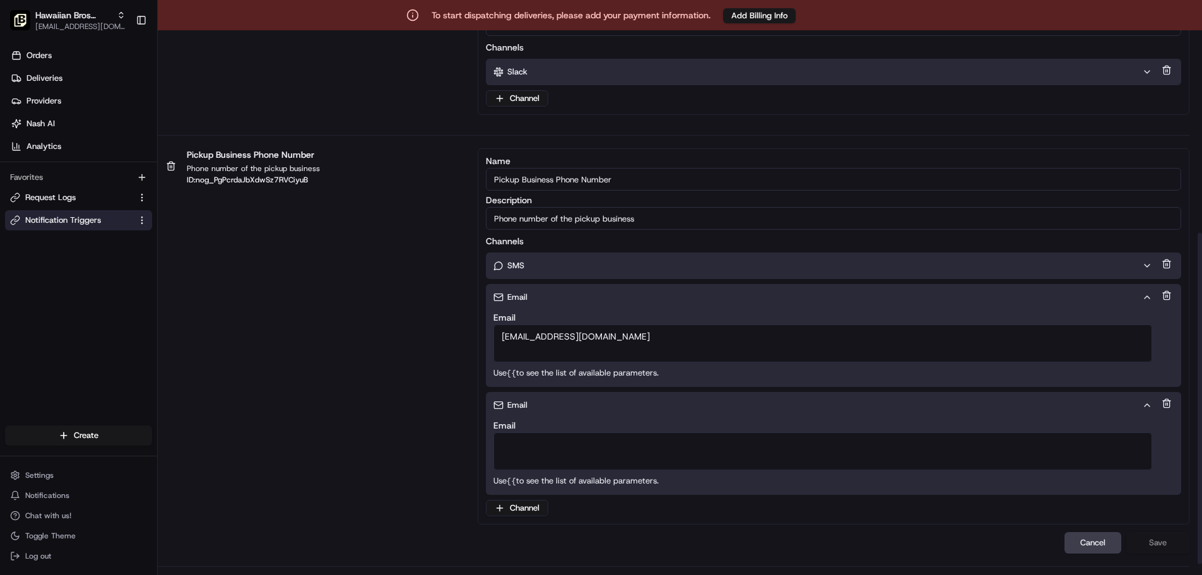
scroll to position [350, 0]
click at [550, 449] on textarea "Email" at bounding box center [822, 450] width 659 height 38
paste textarea "[EMAIL_ADDRESS][DOMAIN_NAME]"
type textarea "[EMAIL_ADDRESS][DOMAIN_NAME]"
click at [1166, 539] on button "Save" at bounding box center [1157, 541] width 63 height 21
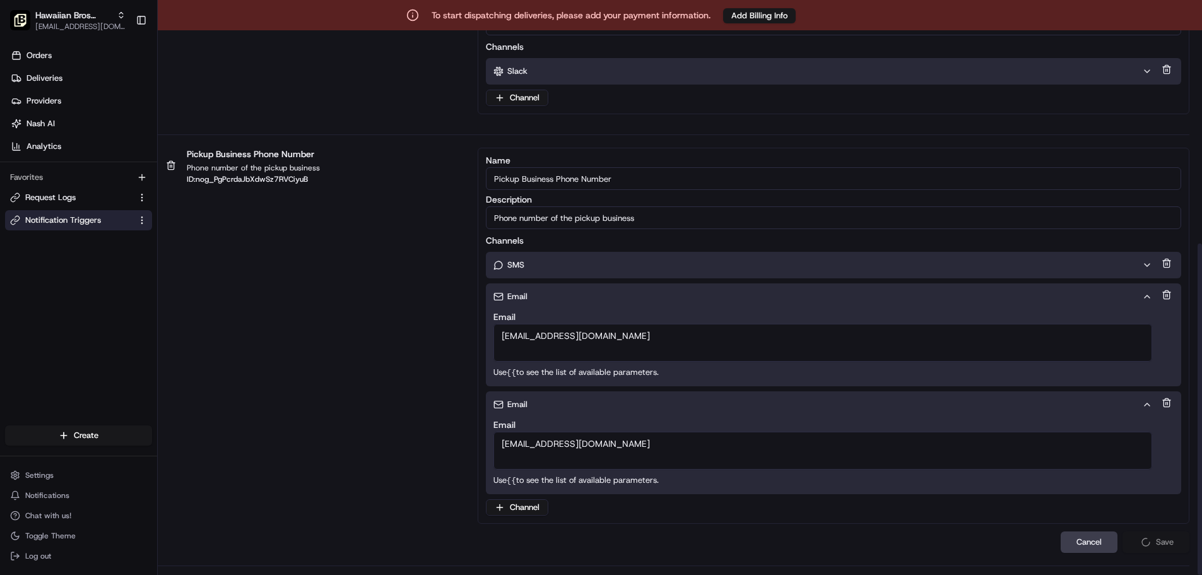
scroll to position [177, 0]
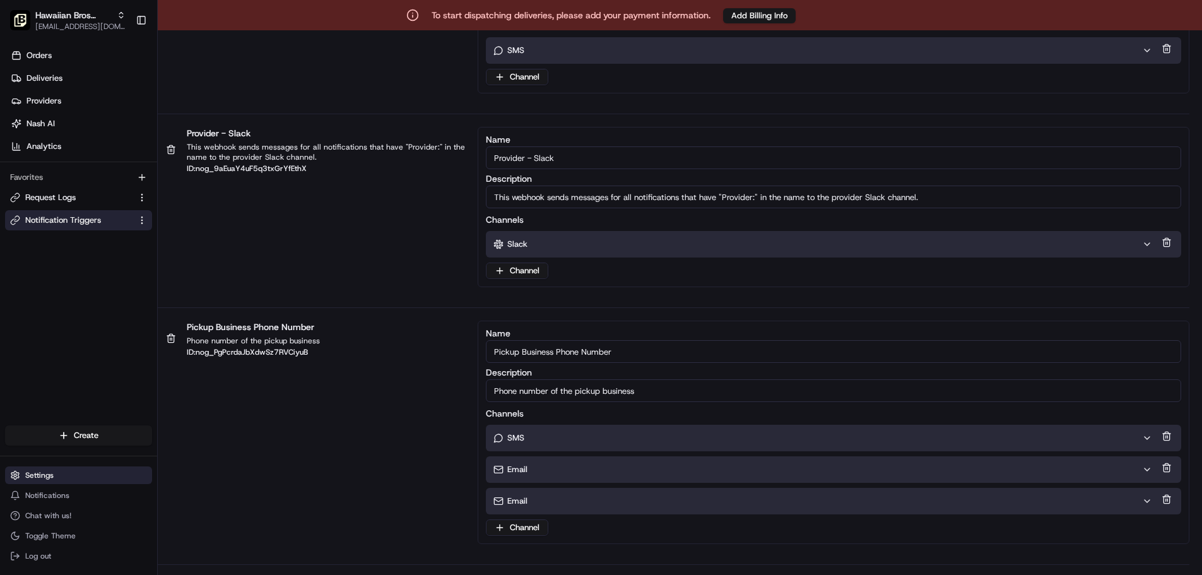
click at [78, 476] on button "Settings" at bounding box center [78, 475] width 147 height 18
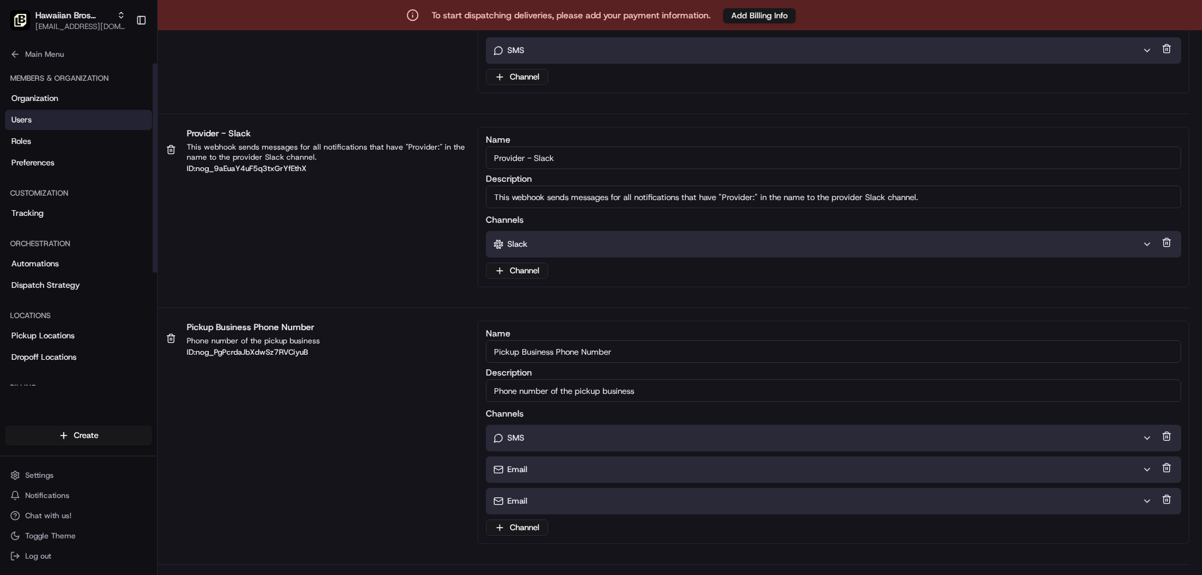
click at [24, 119] on span "Users" at bounding box center [21, 119] width 20 height 11
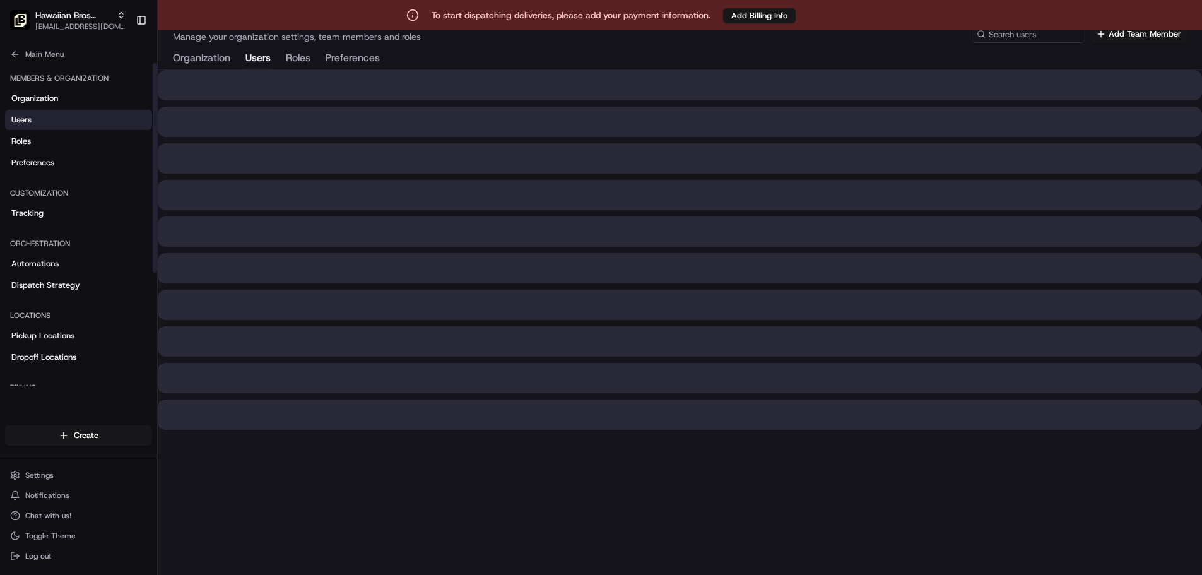
scroll to position [30, 0]
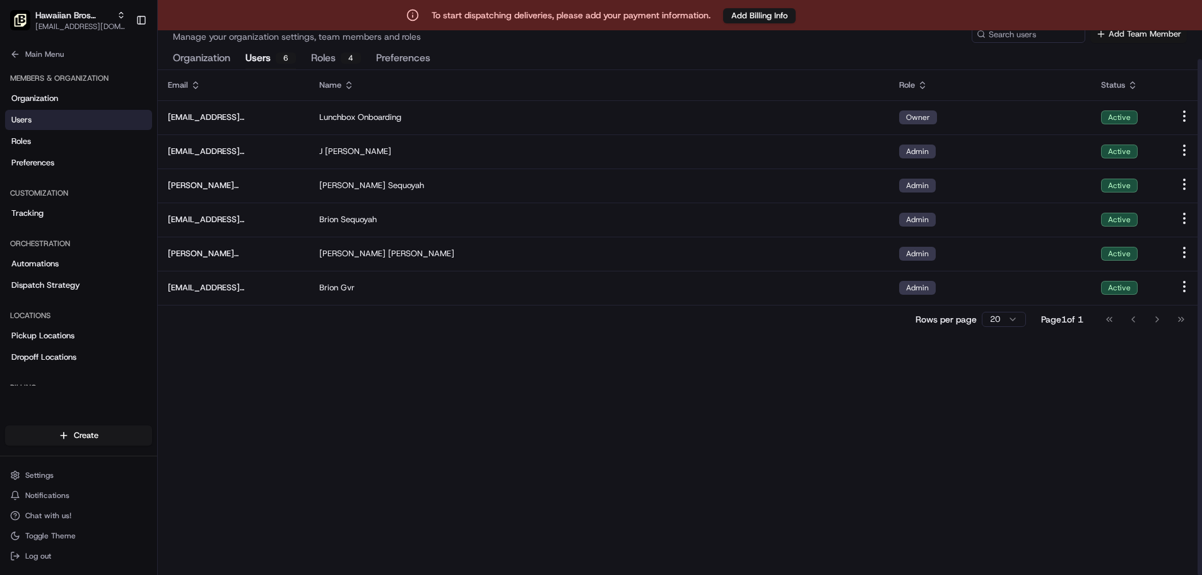
click at [1131, 36] on button "Add Team Member" at bounding box center [1138, 34] width 96 height 18
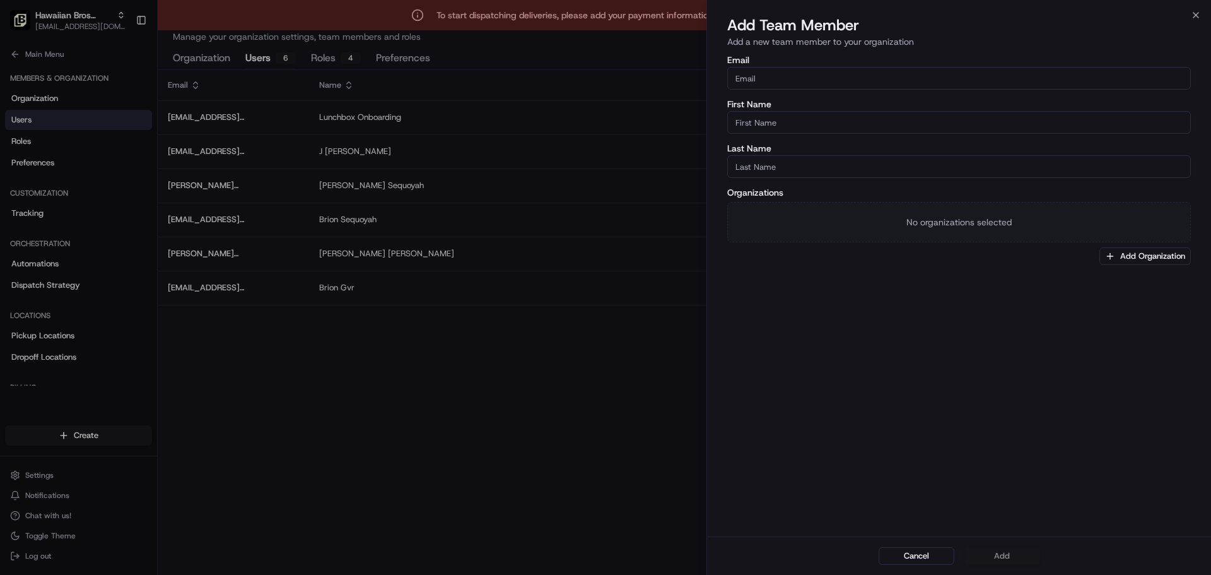
click at [874, 86] on input "Email" at bounding box center [959, 78] width 464 height 23
paste input "[EMAIL_ADDRESS][DOMAIN_NAME]"
type input "[EMAIL_ADDRESS][DOMAIN_NAME]"
type input "[PERSON_NAME]"
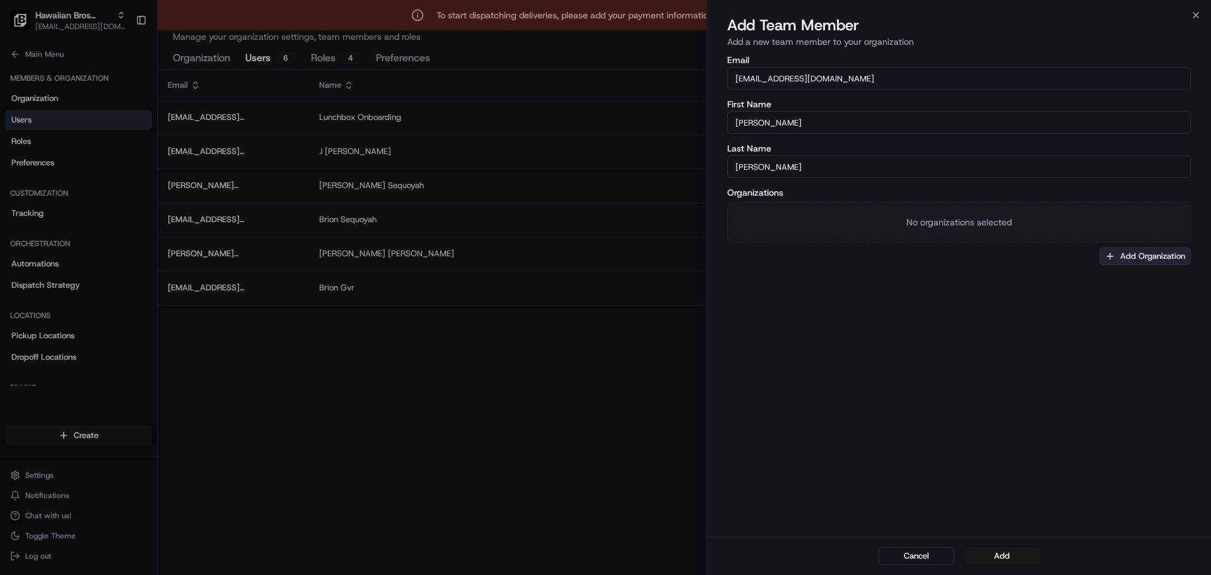
click at [1133, 254] on button "Add Organization" at bounding box center [1144, 256] width 91 height 18
click at [1092, 319] on span "Hawaiian Bros (Hixson_TN)" at bounding box center [1127, 322] width 155 height 11
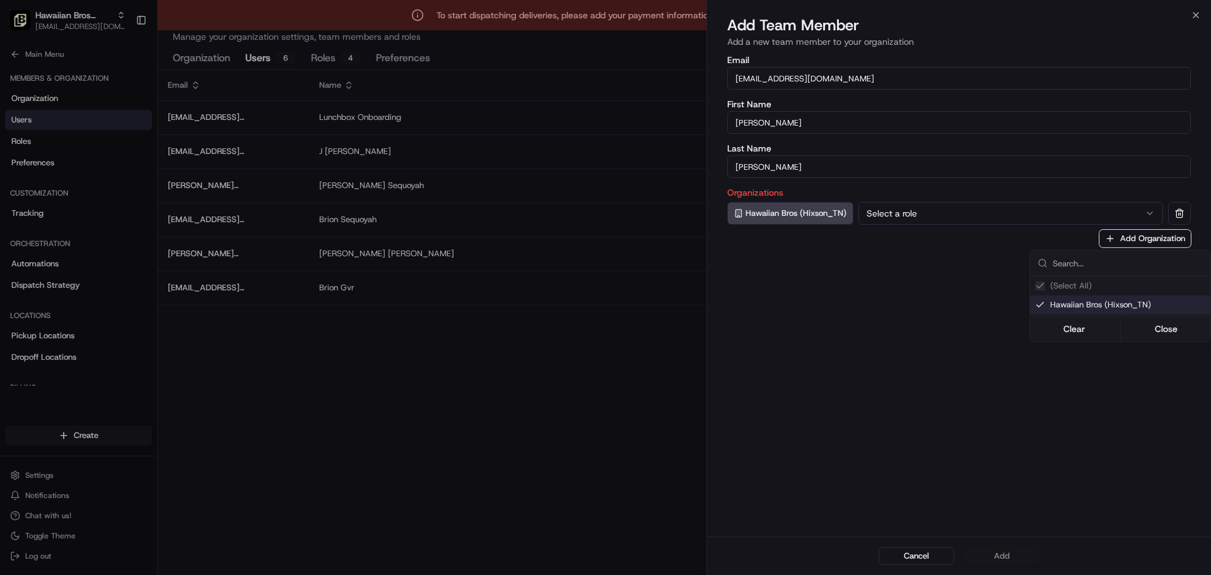
click at [966, 219] on div at bounding box center [605, 287] width 1211 height 575
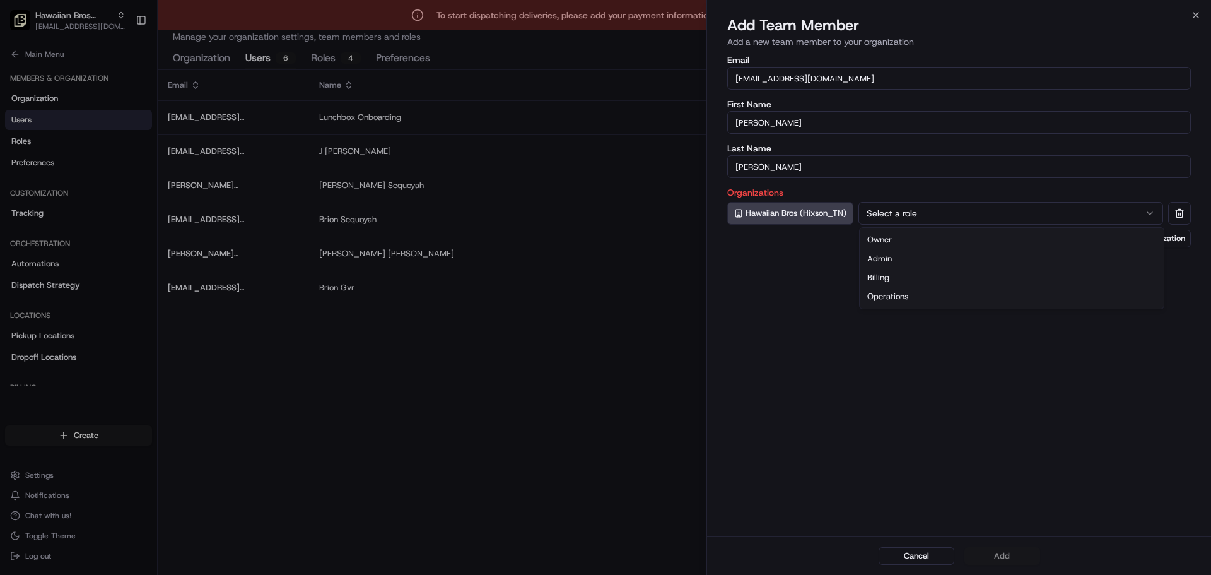
click at [966, 219] on button "Select a role" at bounding box center [1010, 213] width 305 height 23
drag, startPoint x: 1021, startPoint y: 553, endPoint x: 1027, endPoint y: 545, distance: 10.0
click at [1020, 554] on button "Add" at bounding box center [1002, 556] width 76 height 18
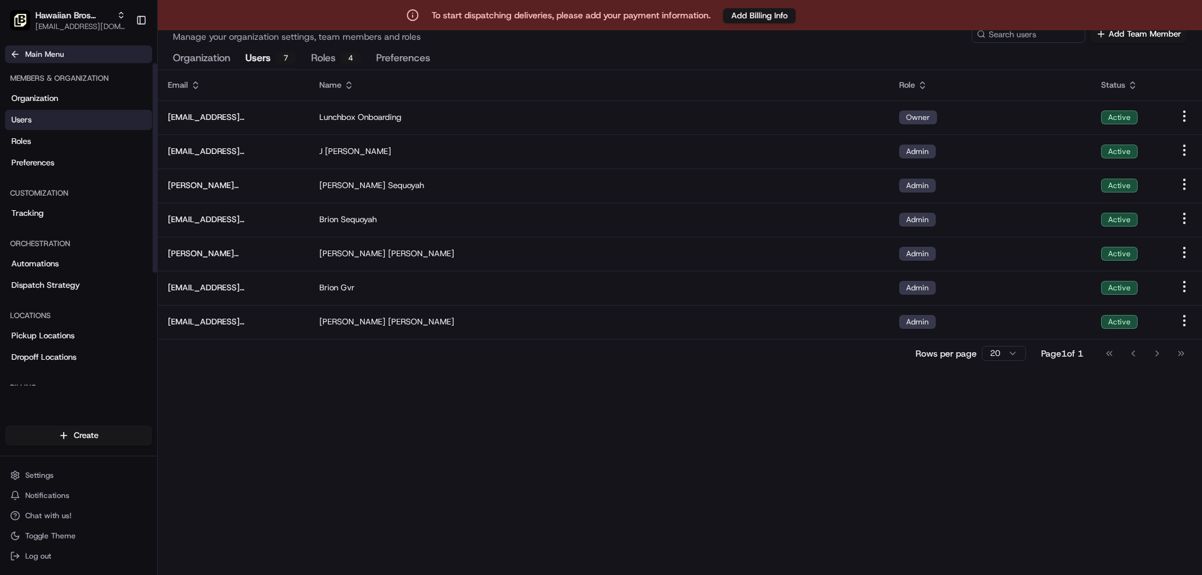
click at [53, 56] on span "Main Menu" at bounding box center [44, 54] width 38 height 10
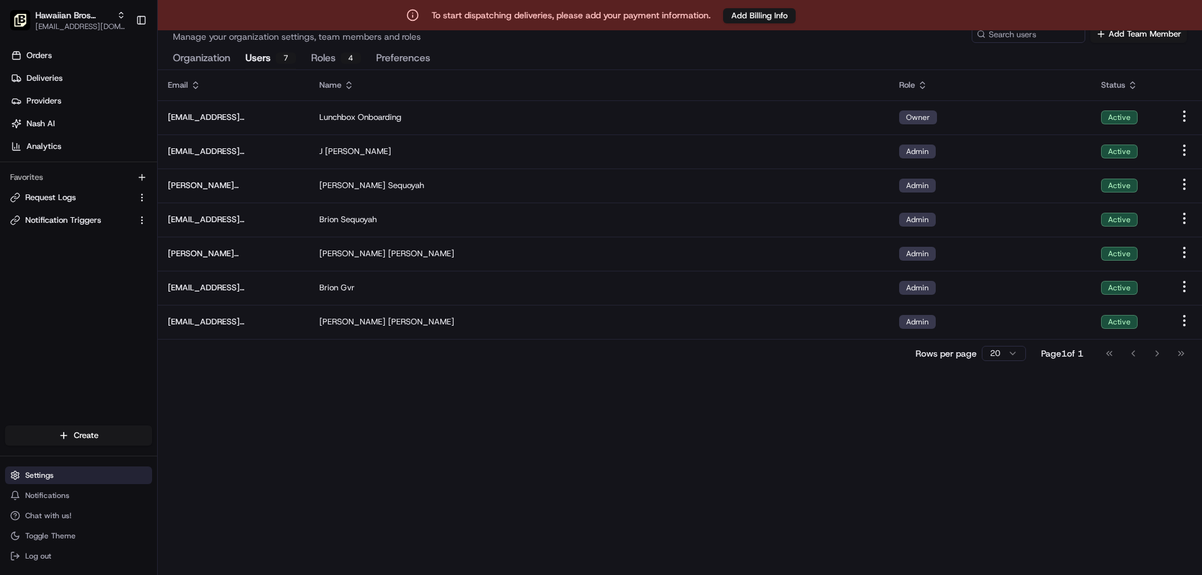
click at [65, 471] on button "Settings" at bounding box center [78, 475] width 147 height 18
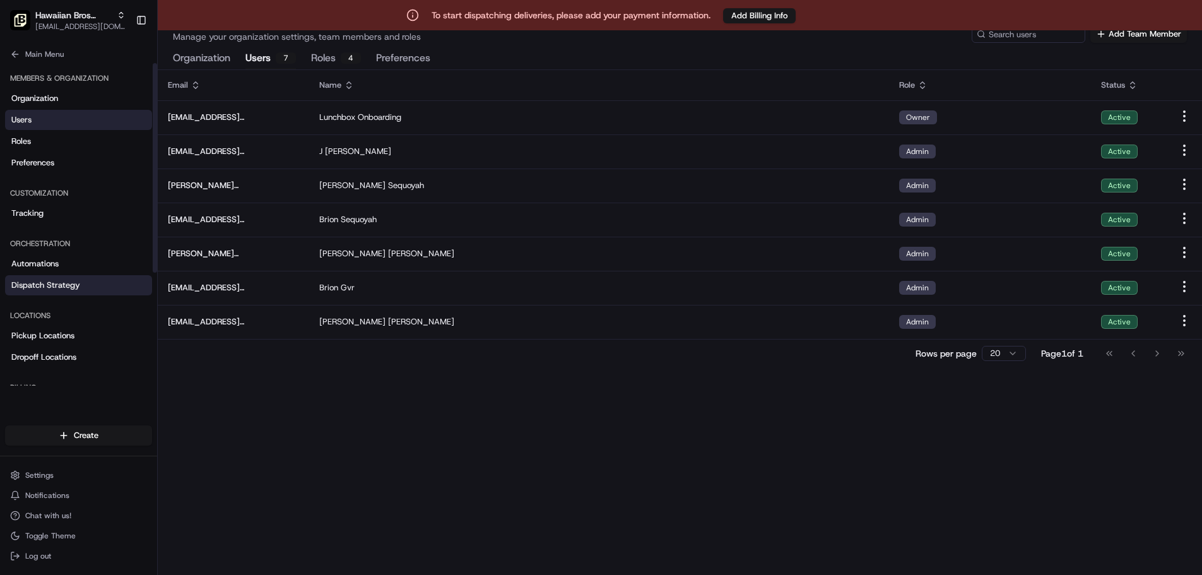
click at [40, 284] on span "Dispatch Strategy" at bounding box center [45, 284] width 69 height 11
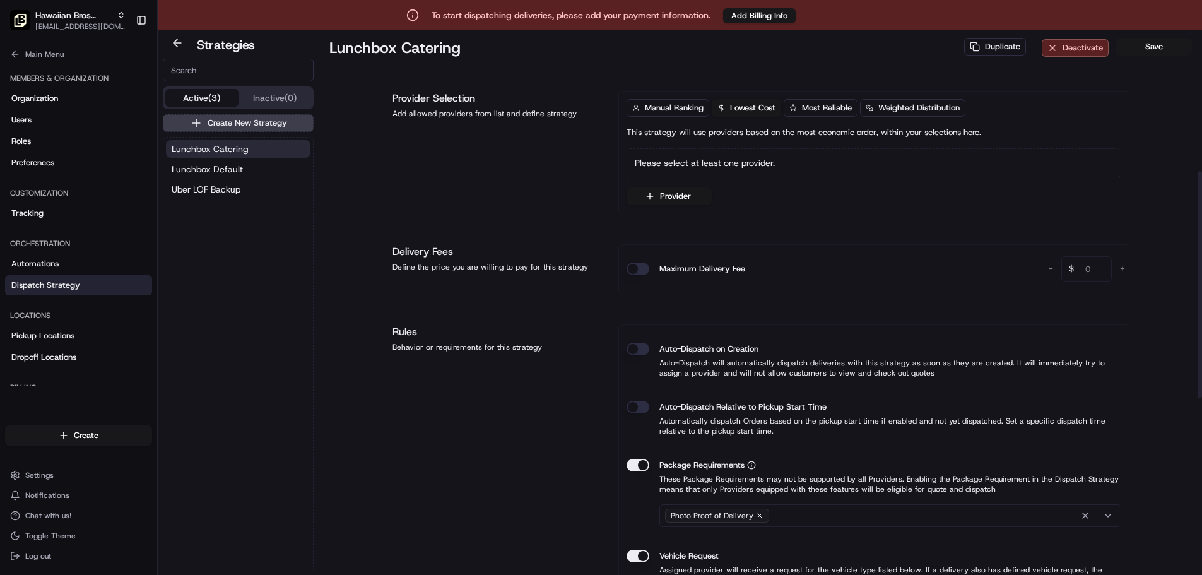
scroll to position [134, 0]
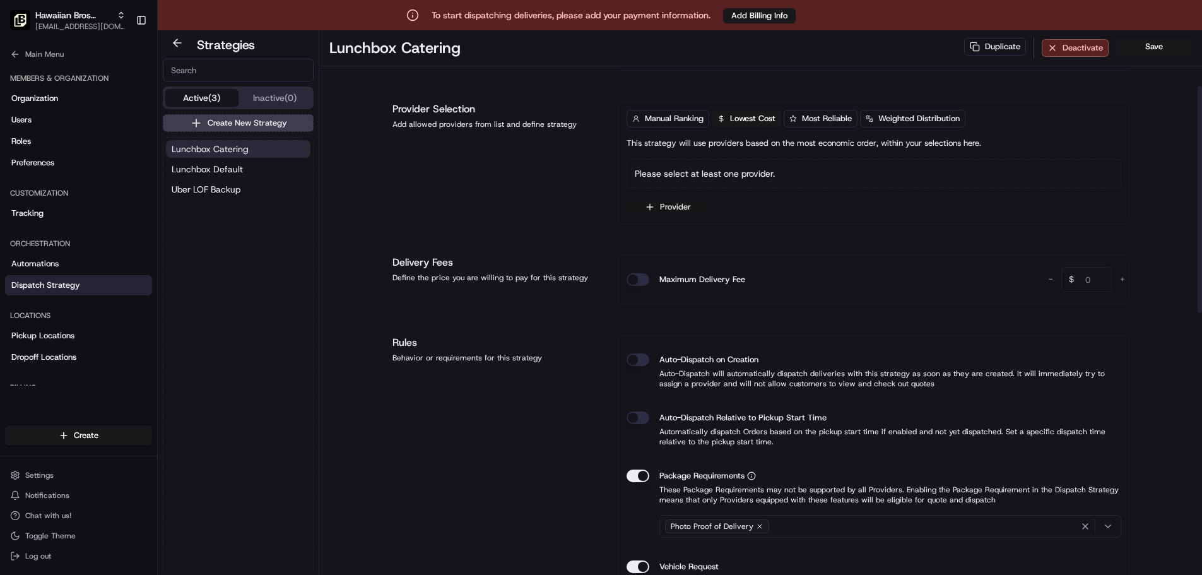
click at [679, 201] on button "Provider" at bounding box center [668, 207] width 85 height 18
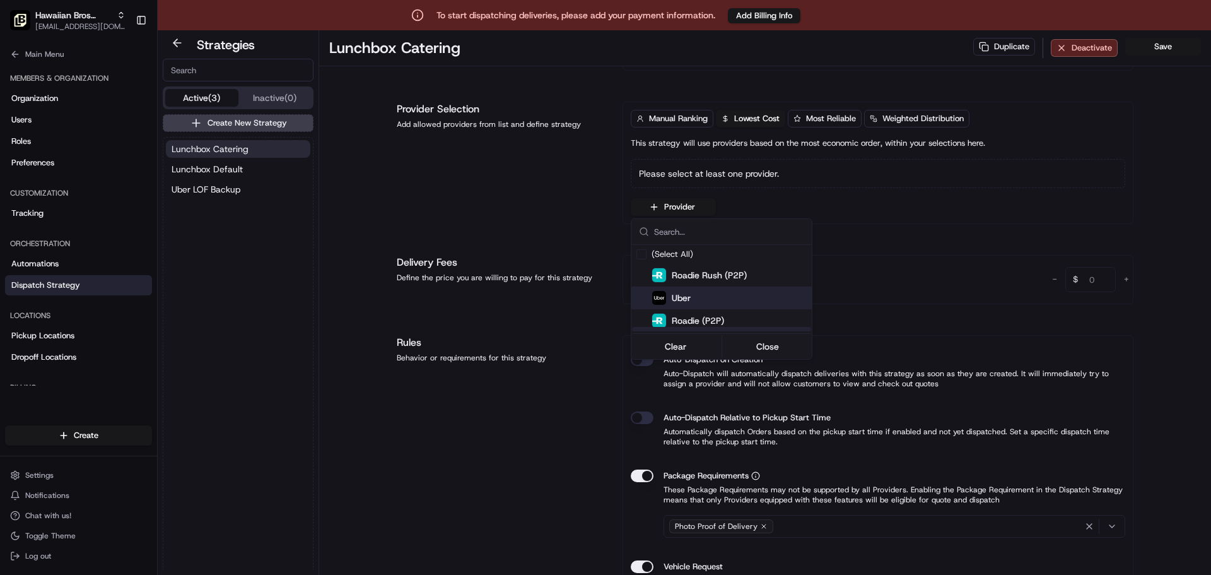
click at [527, 221] on html "To start dispatching deliveries, please add your payment information. Add Billi…" at bounding box center [605, 287] width 1211 height 575
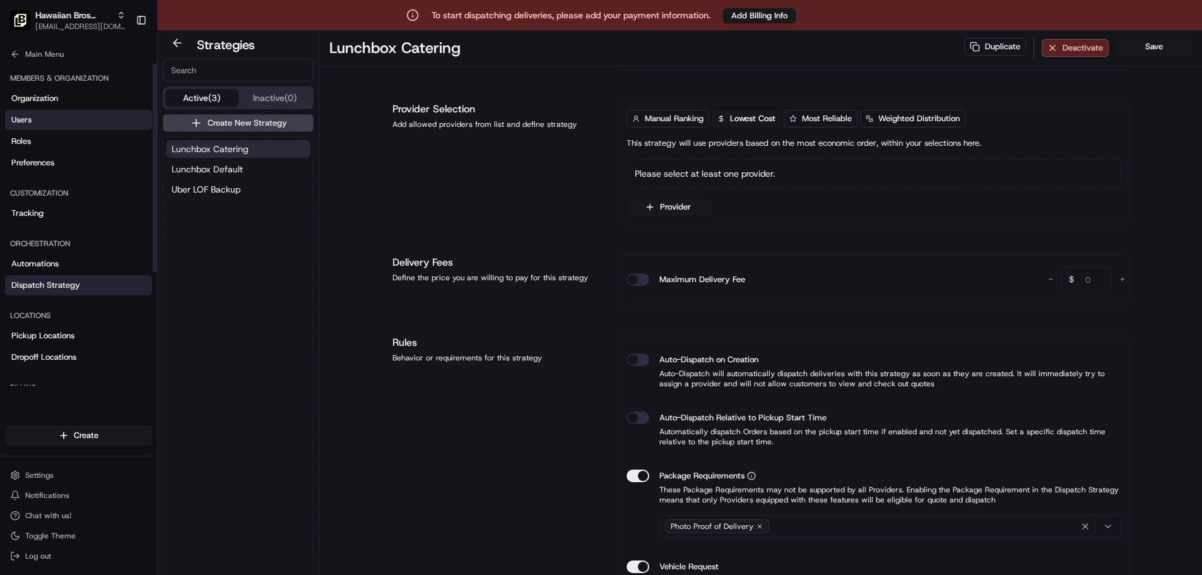
click at [40, 119] on link "Users" at bounding box center [78, 120] width 147 height 20
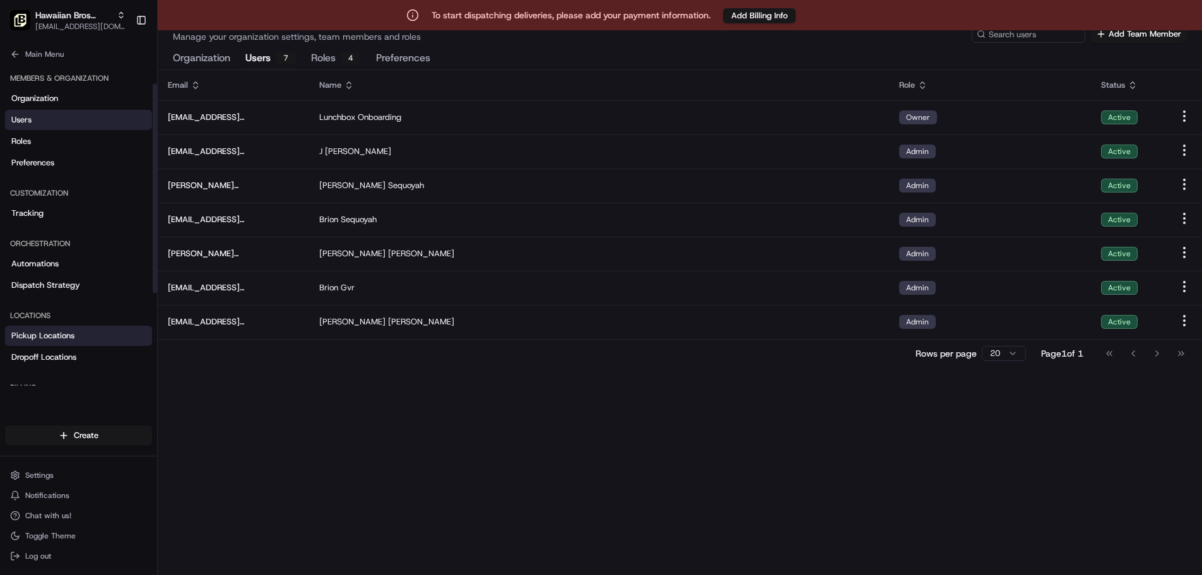
scroll to position [126, 0]
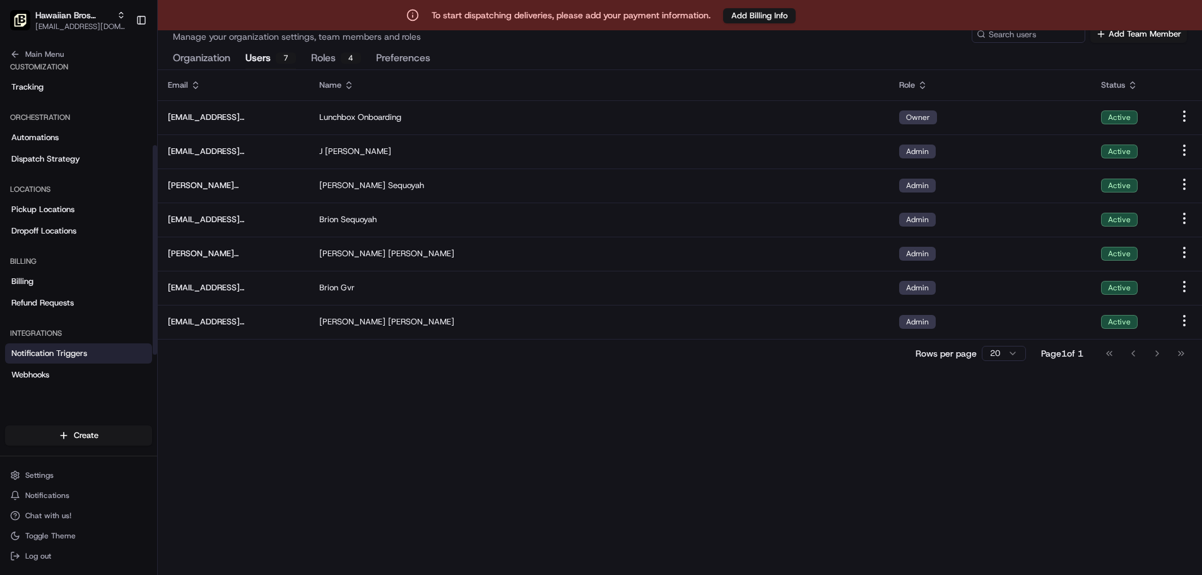
click at [96, 360] on link "Notification Triggers" at bounding box center [78, 353] width 147 height 20
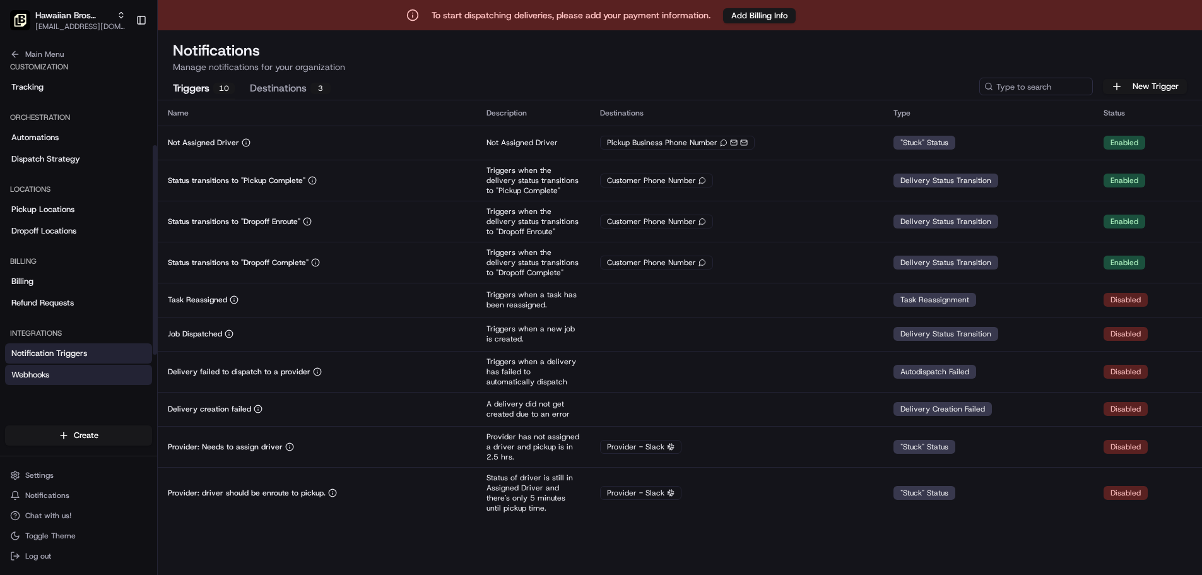
click at [69, 375] on link "Webhooks" at bounding box center [78, 375] width 147 height 20
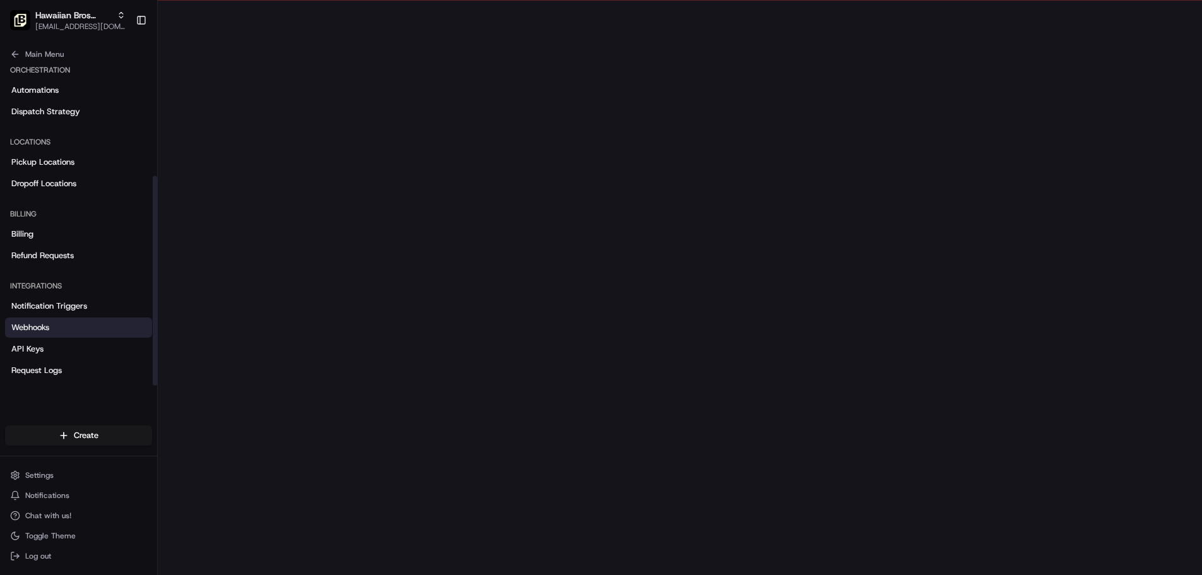
scroll to position [30, 0]
click at [90, 349] on link "API Keys" at bounding box center [78, 349] width 147 height 20
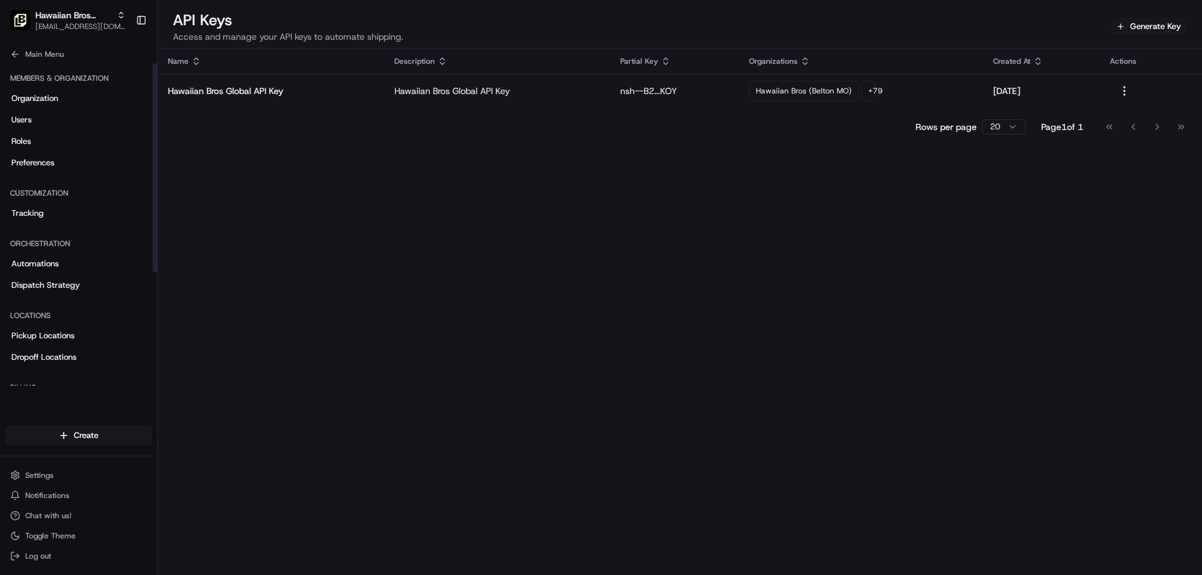
click at [67, 281] on span "Dispatch Strategy" at bounding box center [45, 284] width 69 height 11
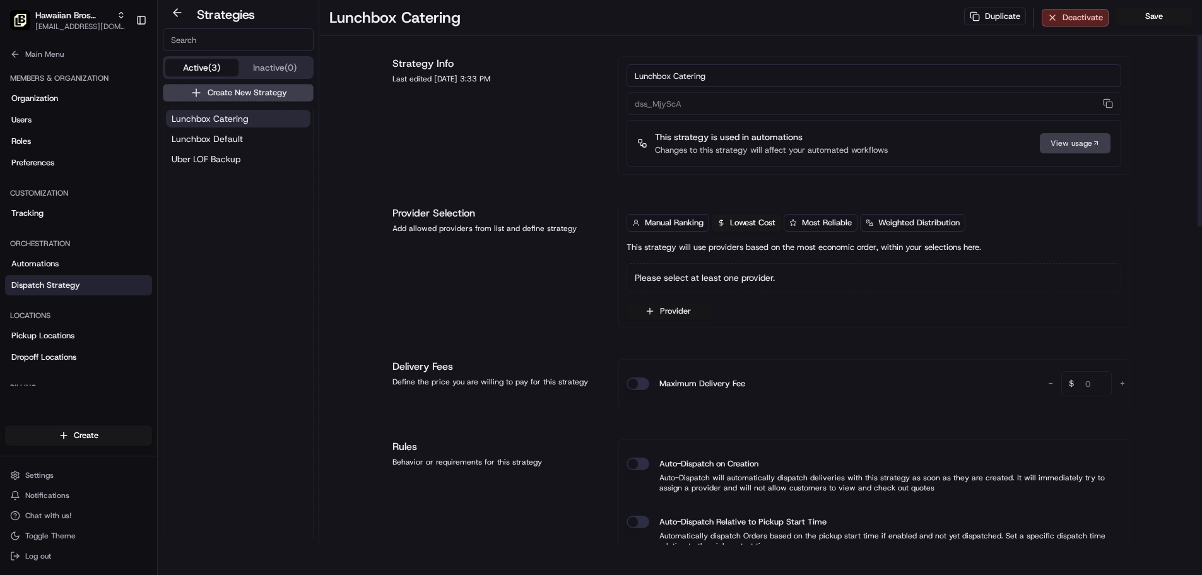
click at [660, 307] on button "Provider" at bounding box center [668, 311] width 85 height 18
